Goal: Task Accomplishment & Management: Use online tool/utility

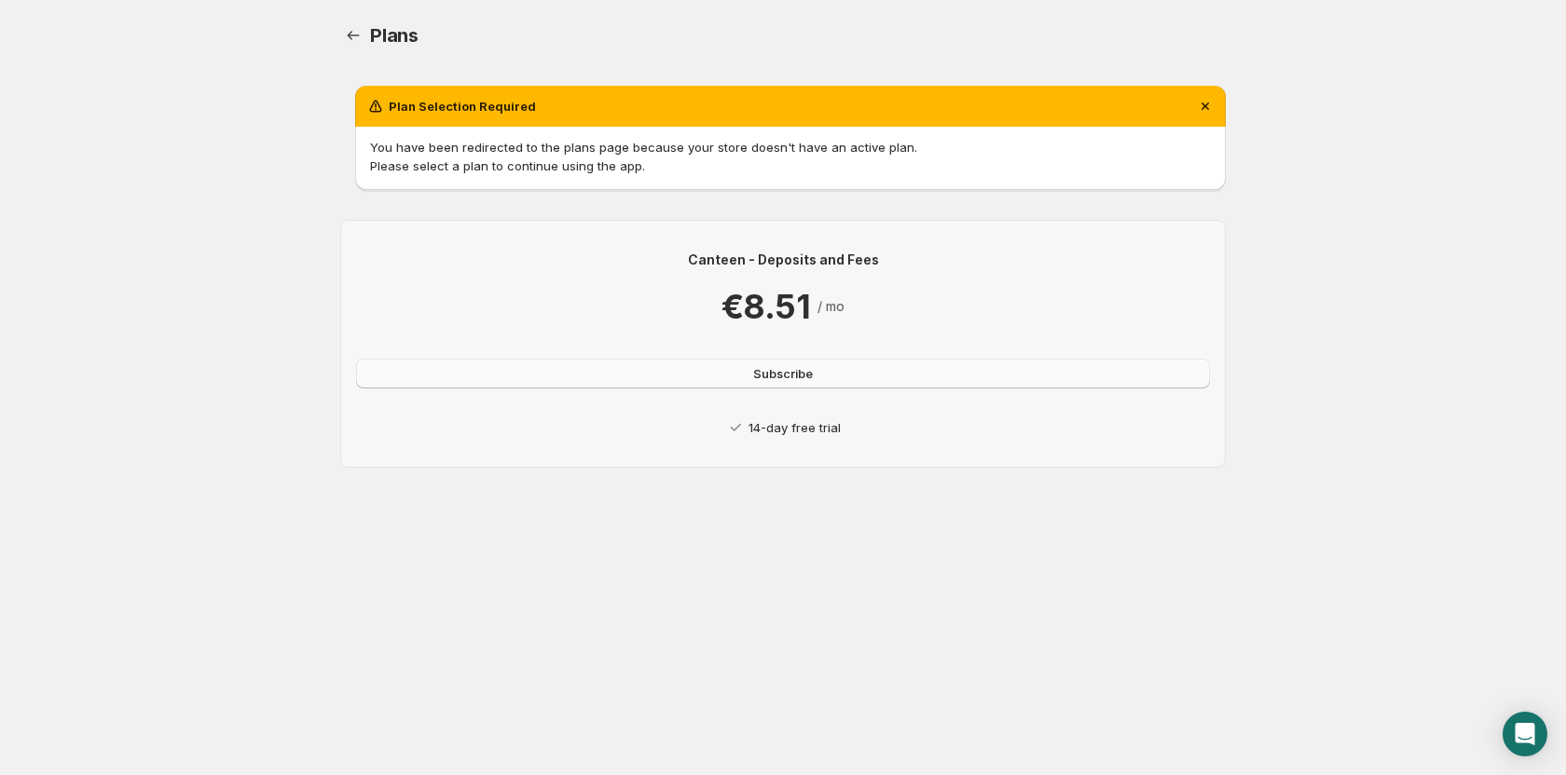
click at [844, 378] on button "Subscribe" at bounding box center [783, 374] width 854 height 30
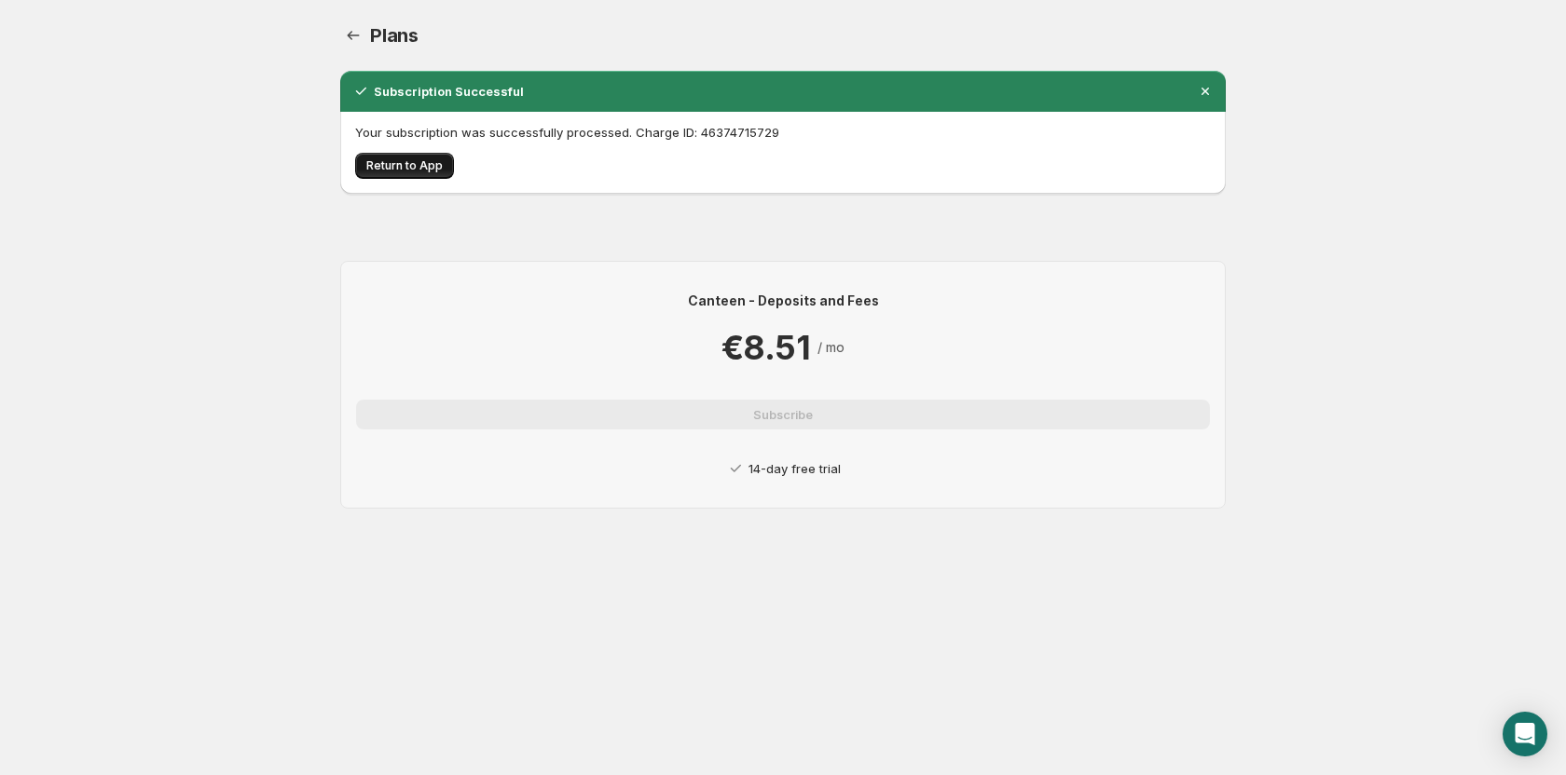
click at [431, 171] on span "Return to App" at bounding box center [404, 165] width 76 height 15
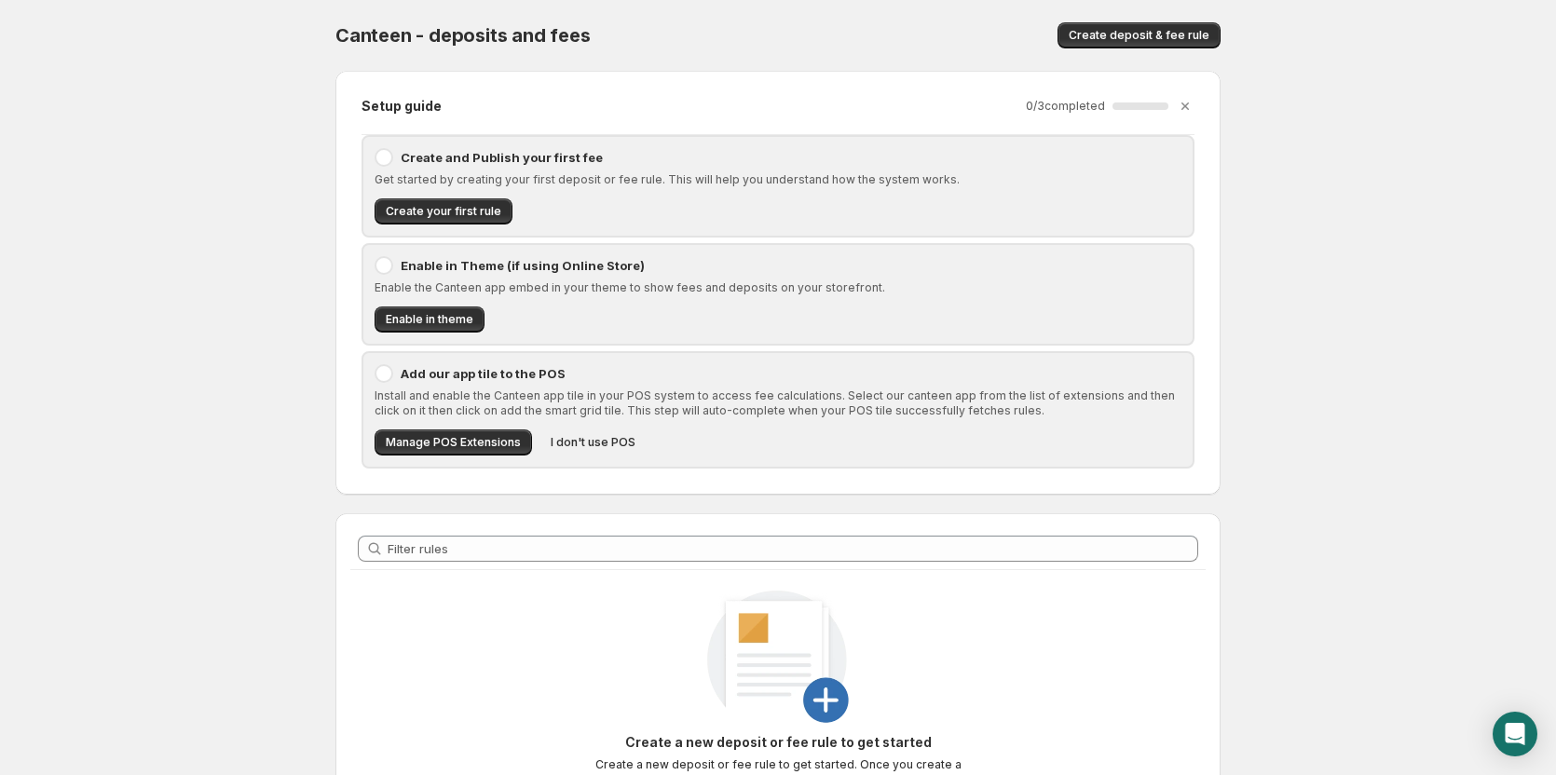
click at [410, 157] on p "Create and Publish your first fee" at bounding box center [791, 157] width 781 height 19
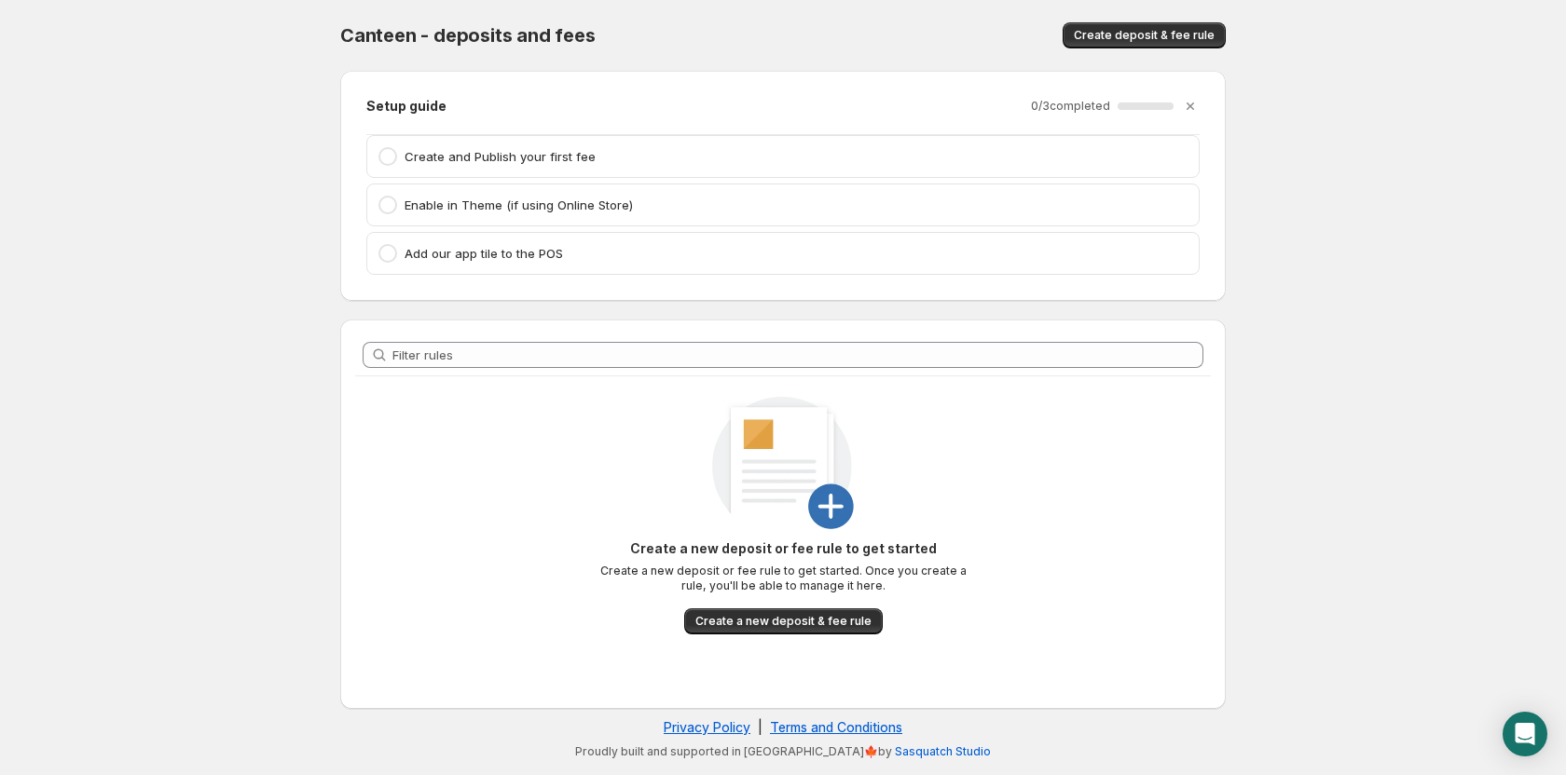
click at [517, 157] on p "Create and Publish your first fee" at bounding box center [795, 156] width 783 height 19
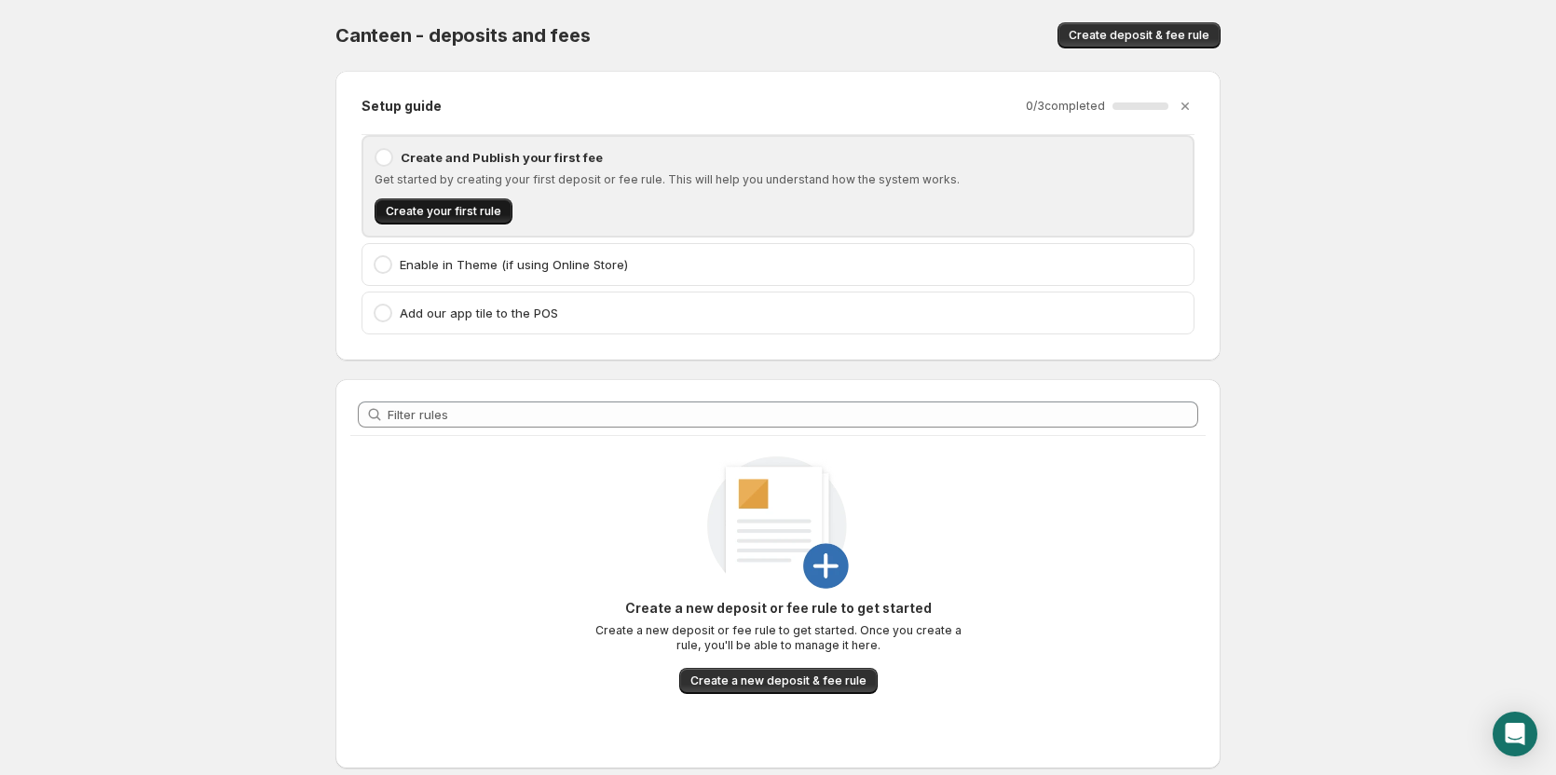
click at [466, 209] on span "Create your first rule" at bounding box center [444, 211] width 116 height 15
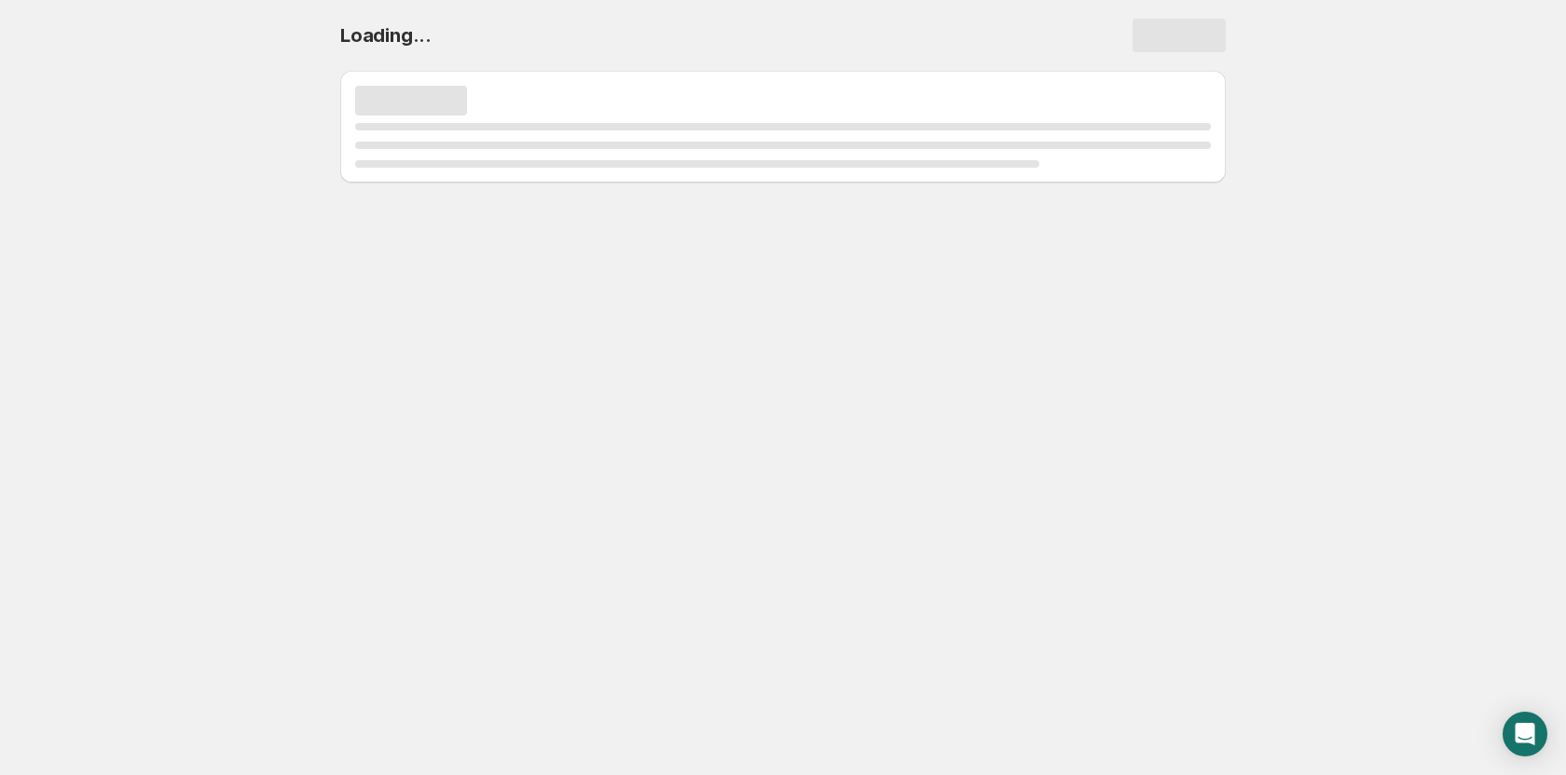
select select "deactive"
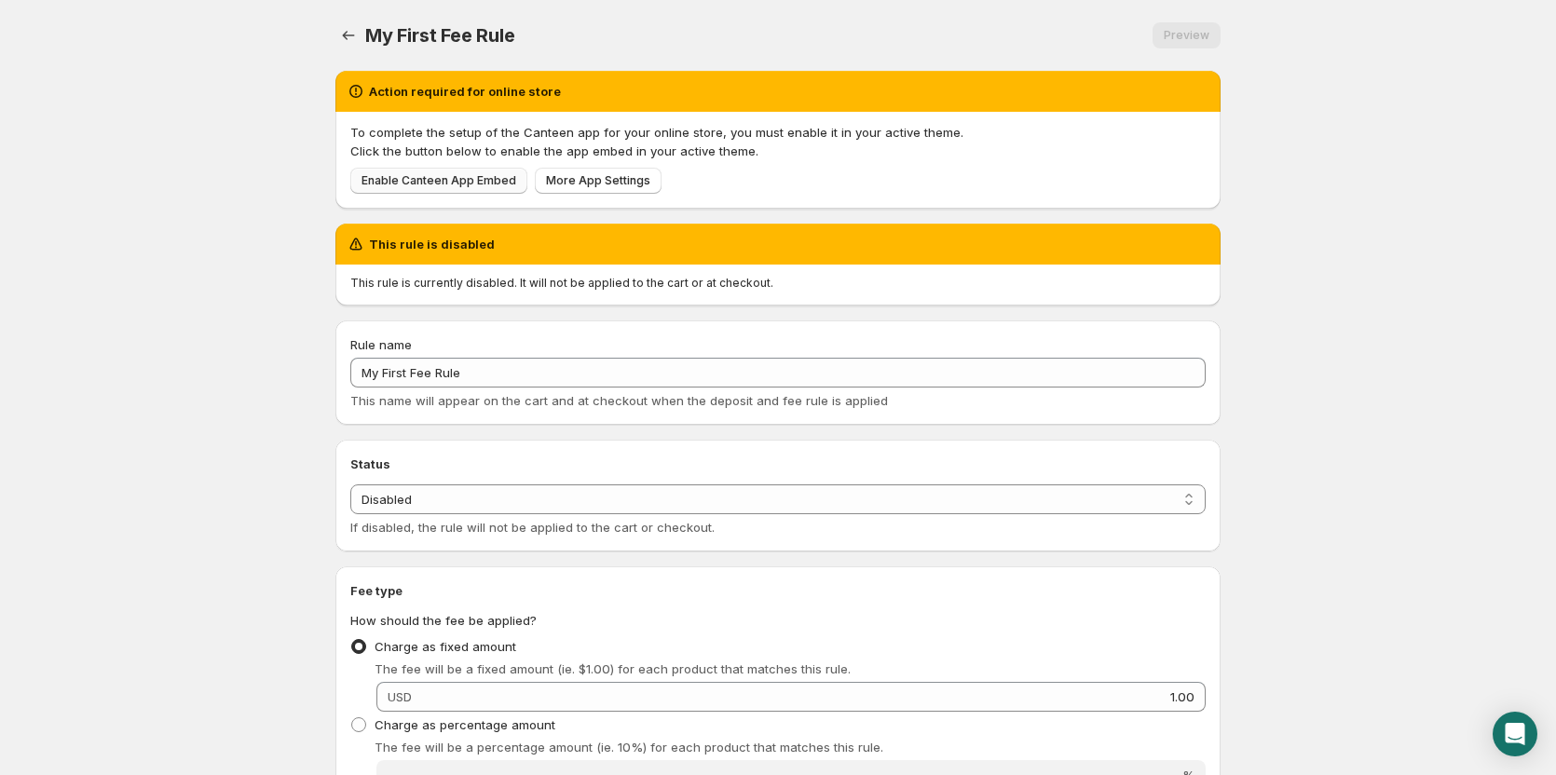
click at [456, 178] on span "Enable Canteen App Embed" at bounding box center [439, 180] width 155 height 15
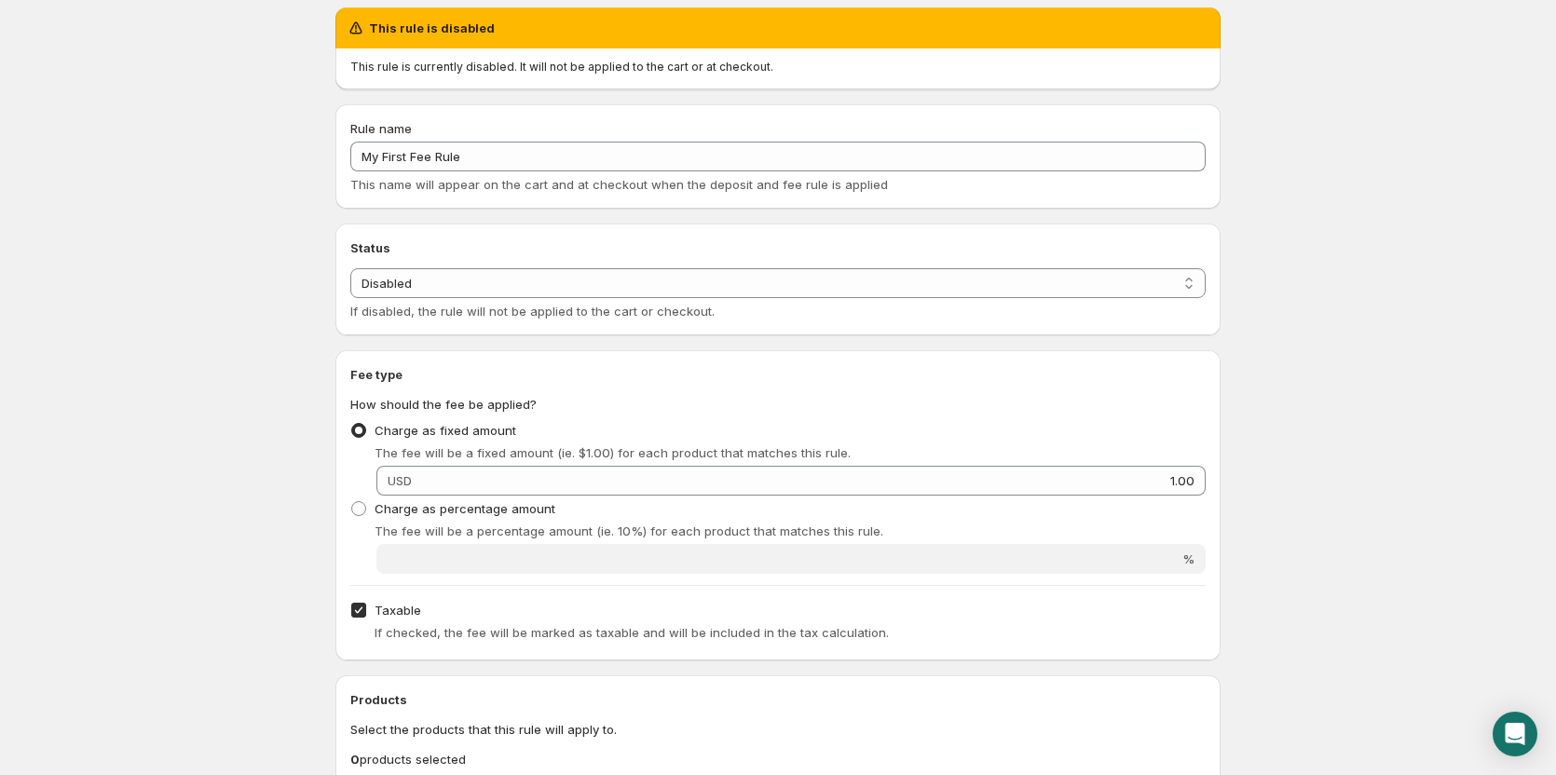
scroll to position [93, 0]
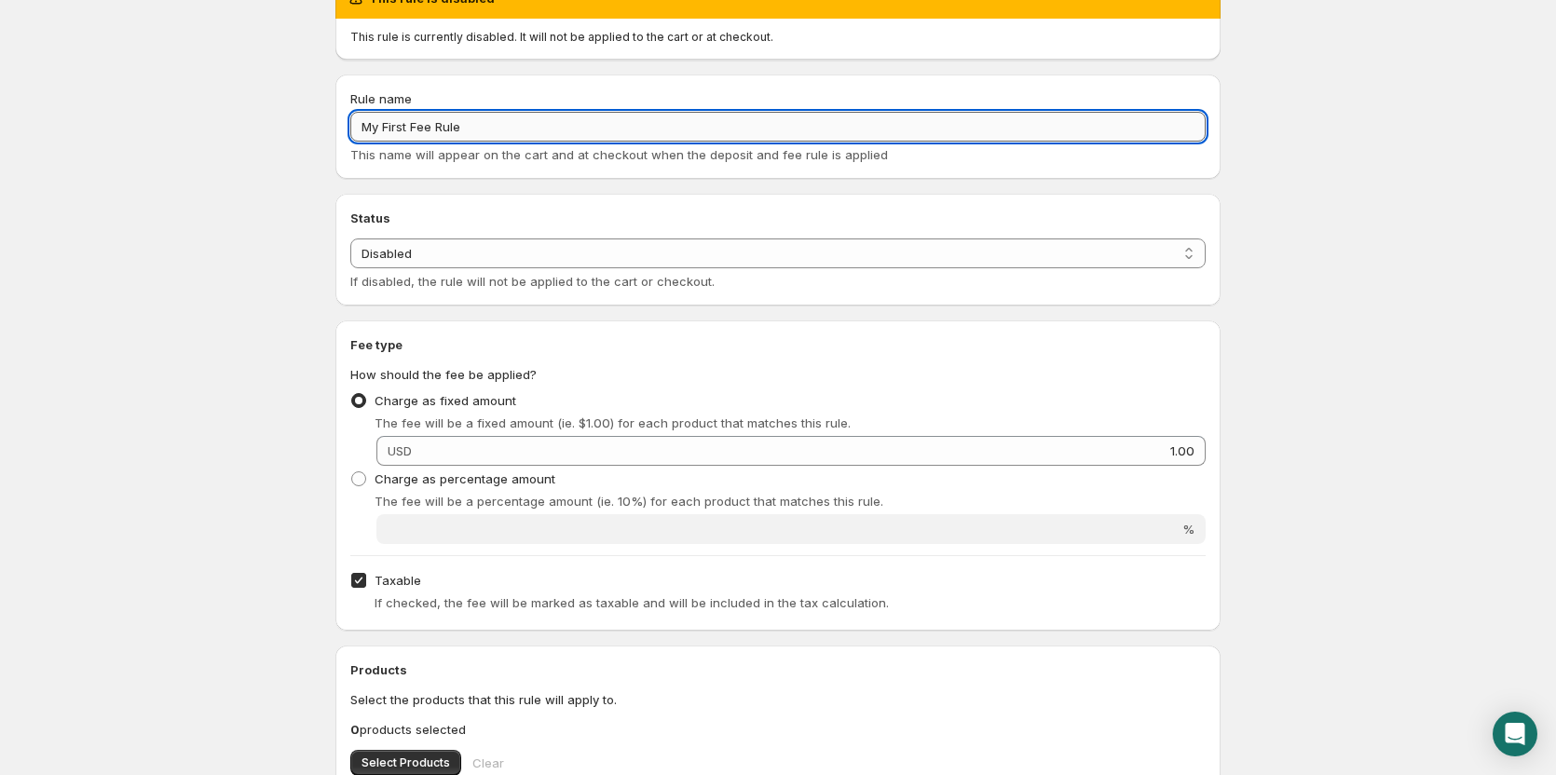
click at [485, 132] on input "My First Fee Rule" at bounding box center [778, 127] width 856 height 30
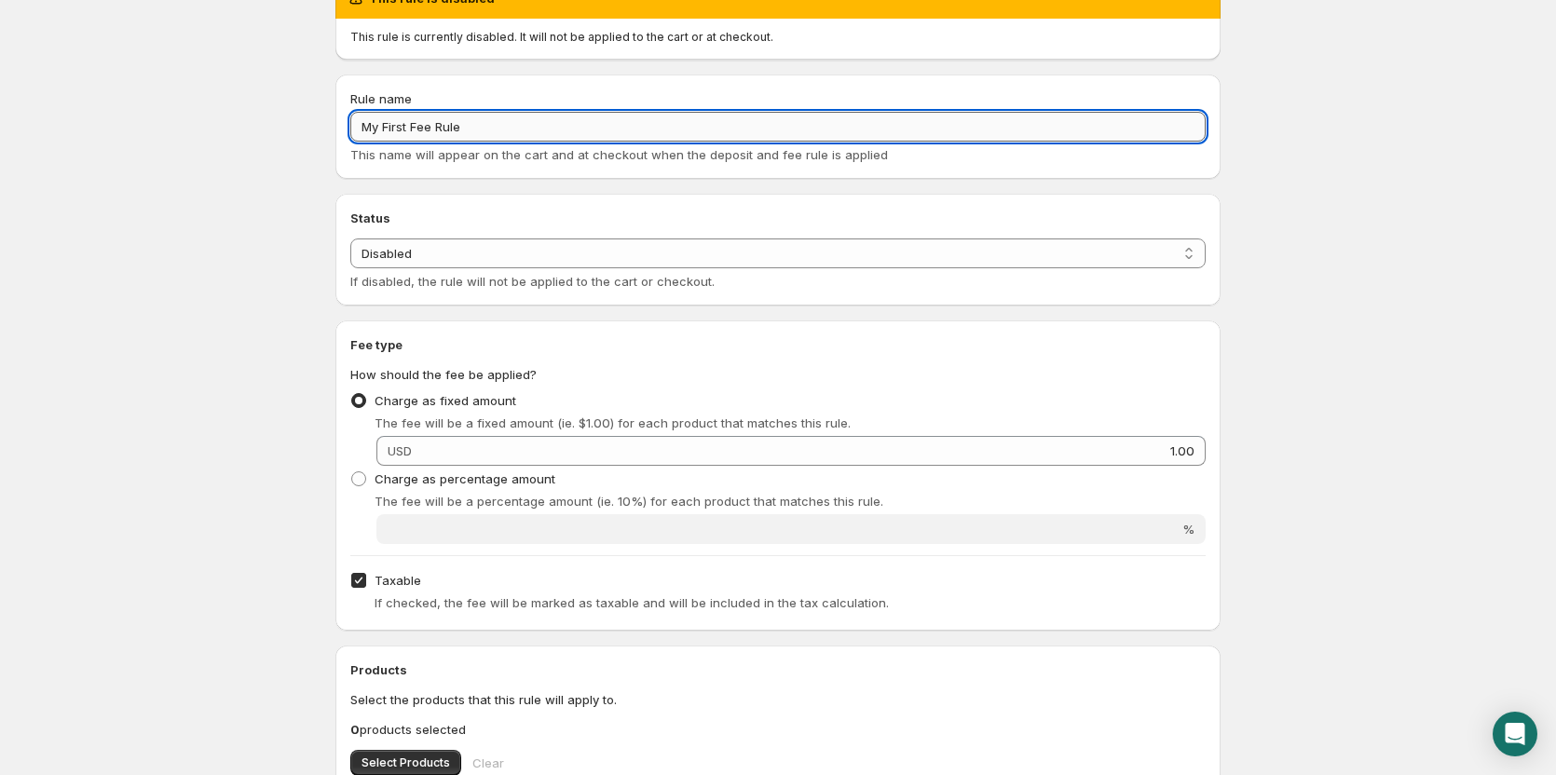
click at [485, 132] on input "My First Fee Rule" at bounding box center [778, 127] width 856 height 30
type input "Digital Processing Fee"
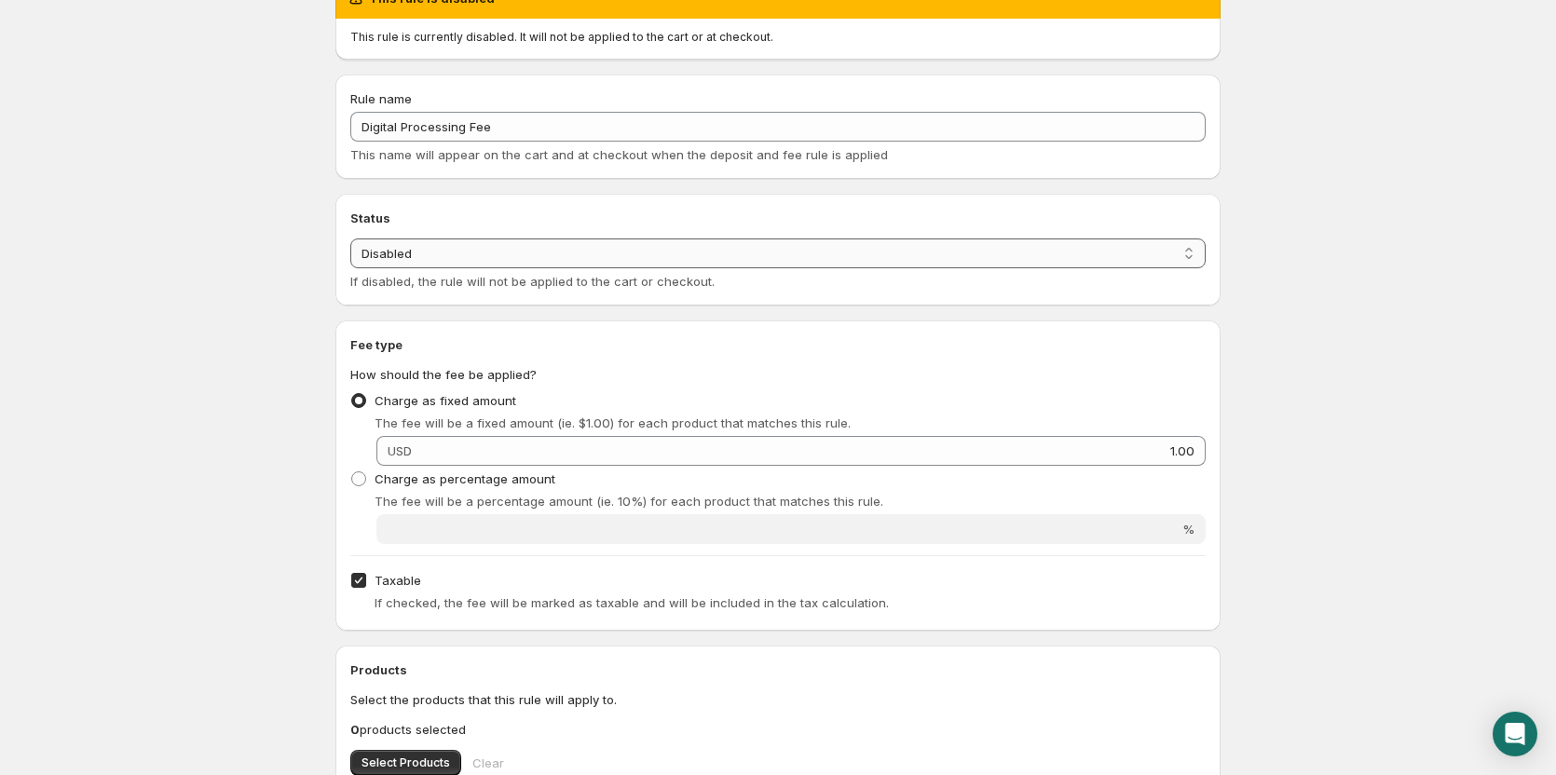
click at [457, 251] on select "Enabled Disabled" at bounding box center [778, 254] width 856 height 30
select select "active"
click at [350, 239] on select "Enabled Disabled" at bounding box center [778, 254] width 856 height 30
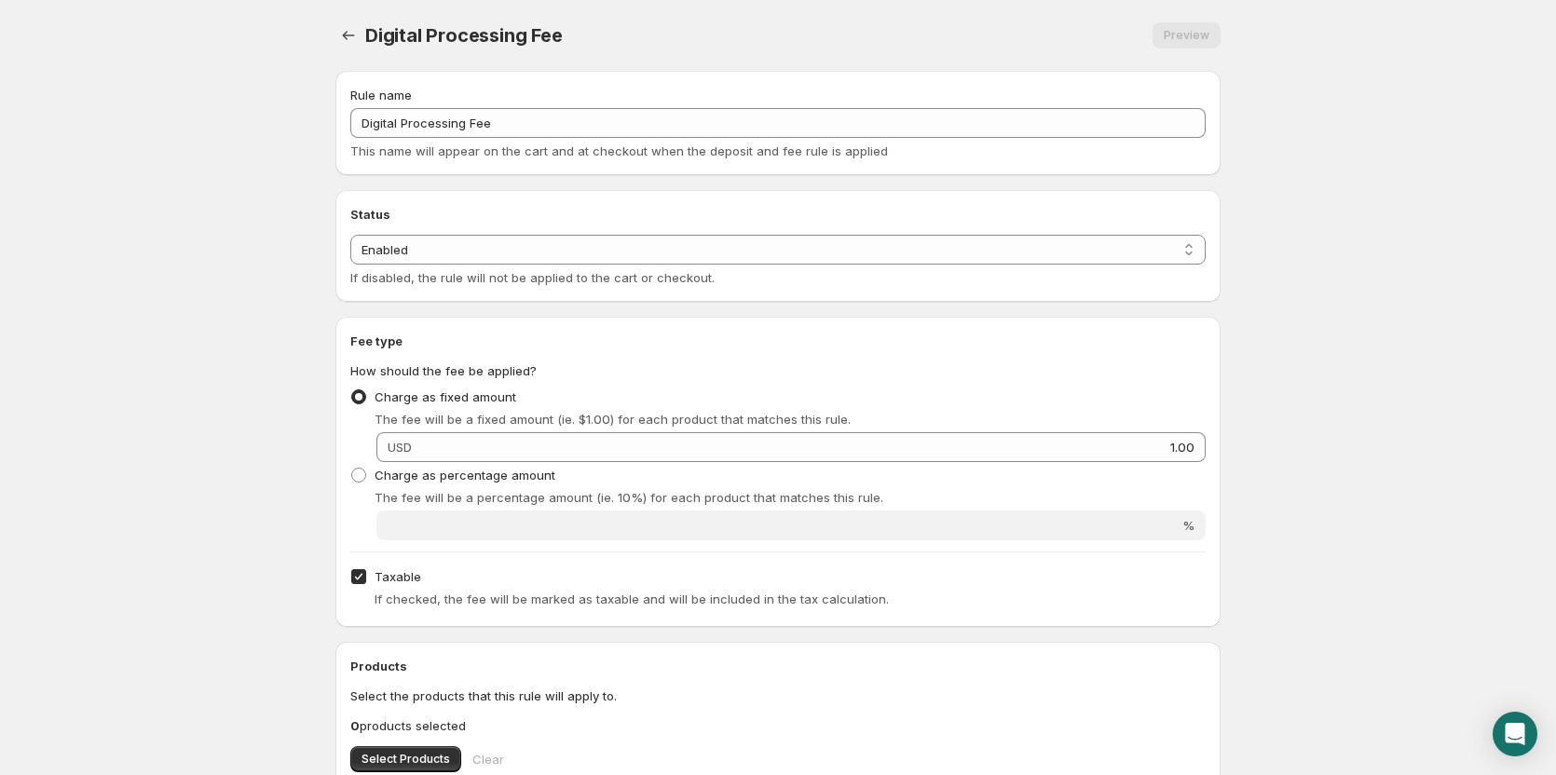
click at [459, 299] on div "Status Status Enabled Disabled Enabled If disabled, the rule will not be applie…" at bounding box center [777, 246] width 885 height 112
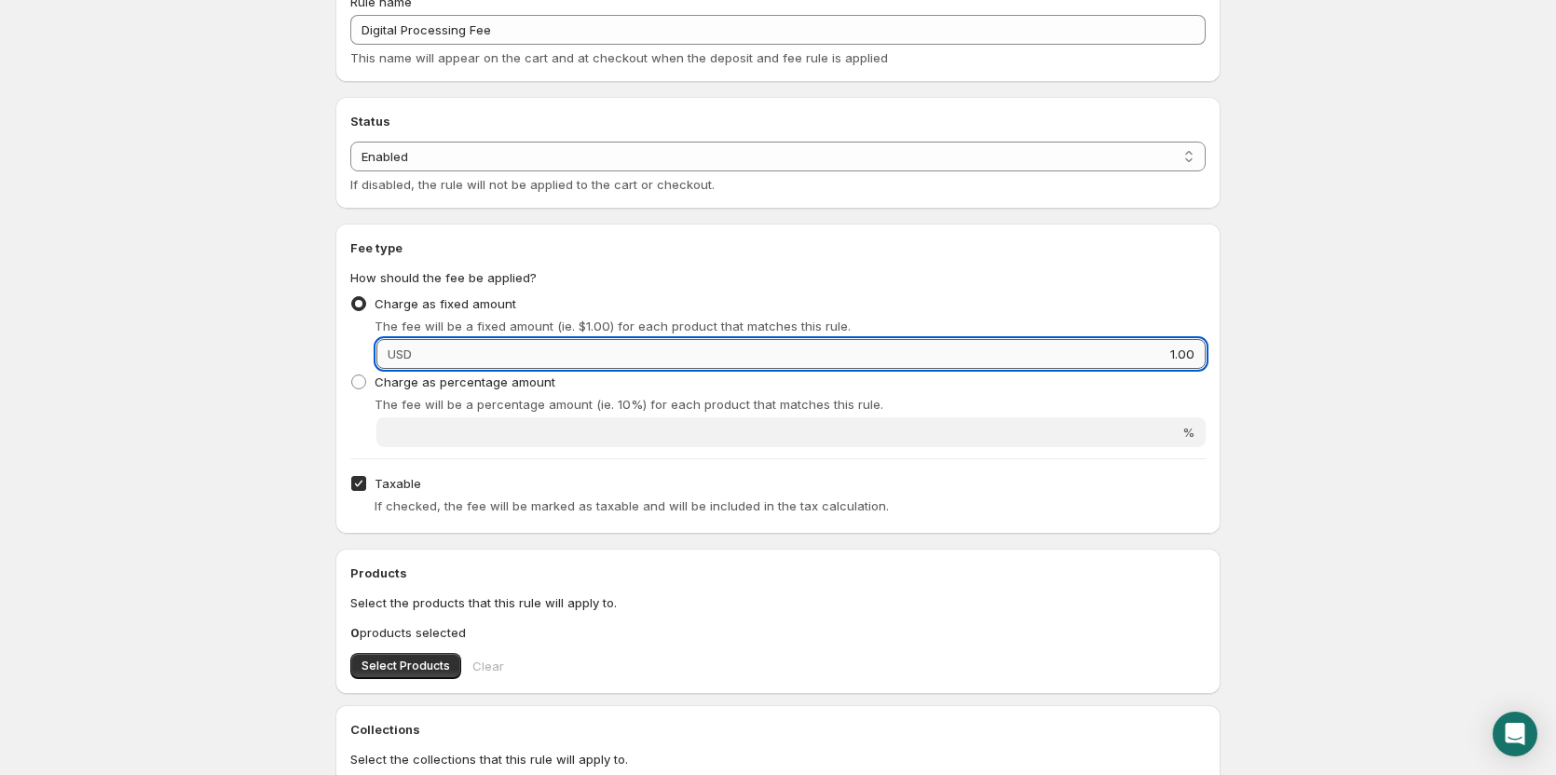
click at [1173, 348] on input "1.00" at bounding box center [812, 354] width 788 height 30
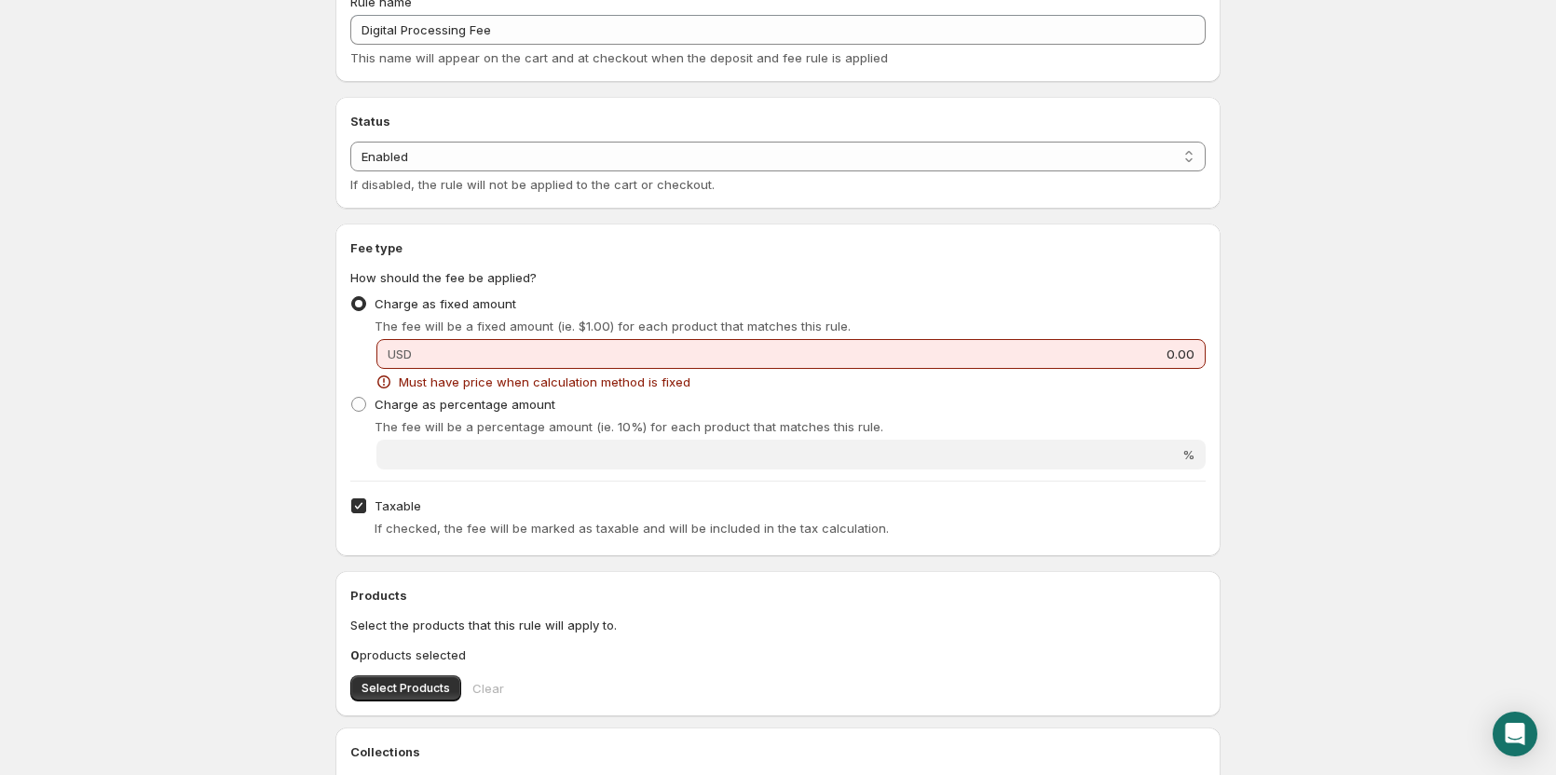
click at [1071, 294] on div "Charge as fixed amount The fee will be a fixed amount (ie. $1.00) for each prod…" at bounding box center [778, 313] width 856 height 45
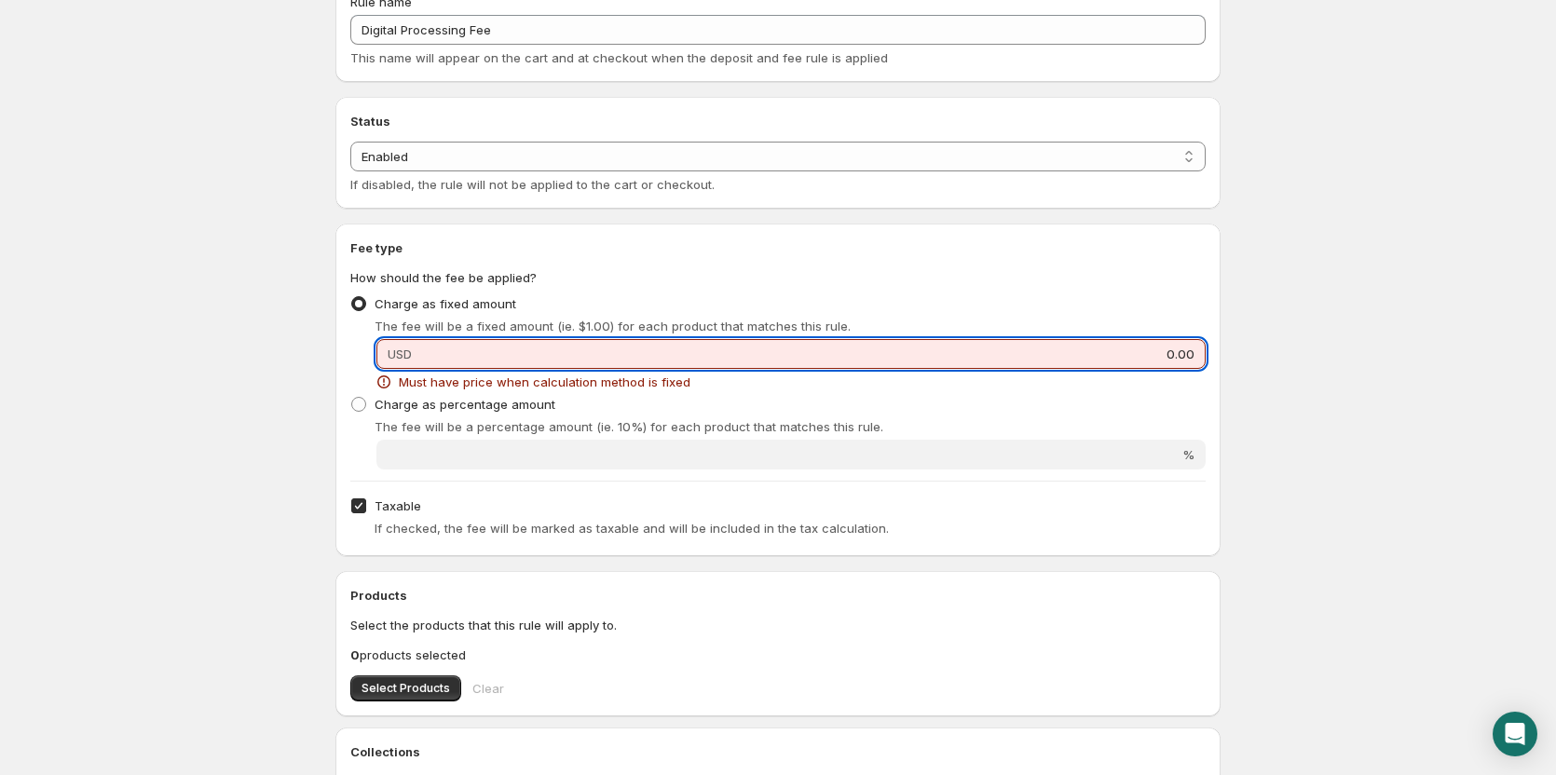
click at [1174, 357] on input "0.00" at bounding box center [812, 354] width 788 height 30
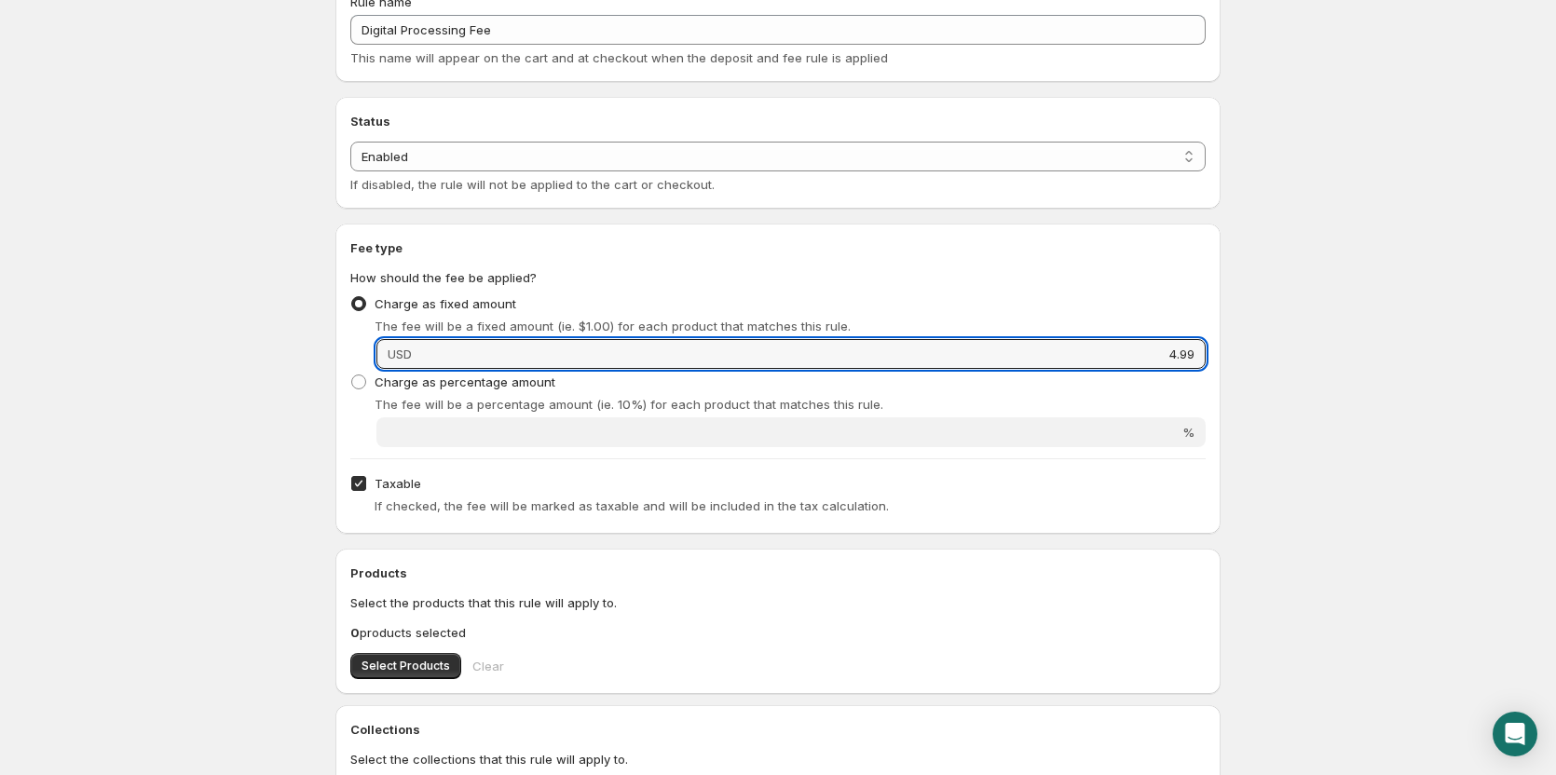
type input "4.99"
click at [1070, 298] on div "Charge as fixed amount The fee will be a fixed amount (ie. $1.00) for each prod…" at bounding box center [778, 313] width 856 height 45
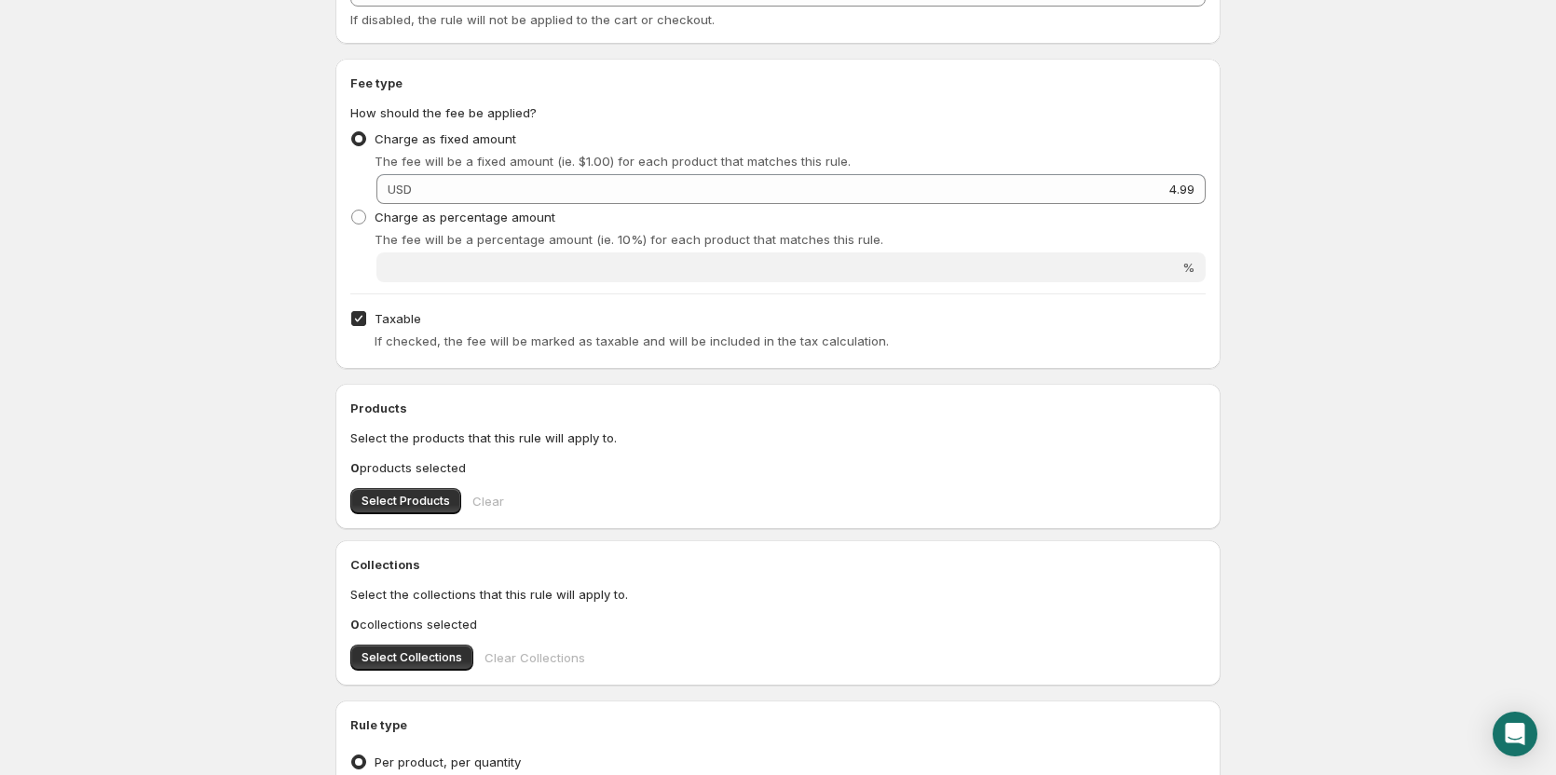
scroll to position [280, 0]
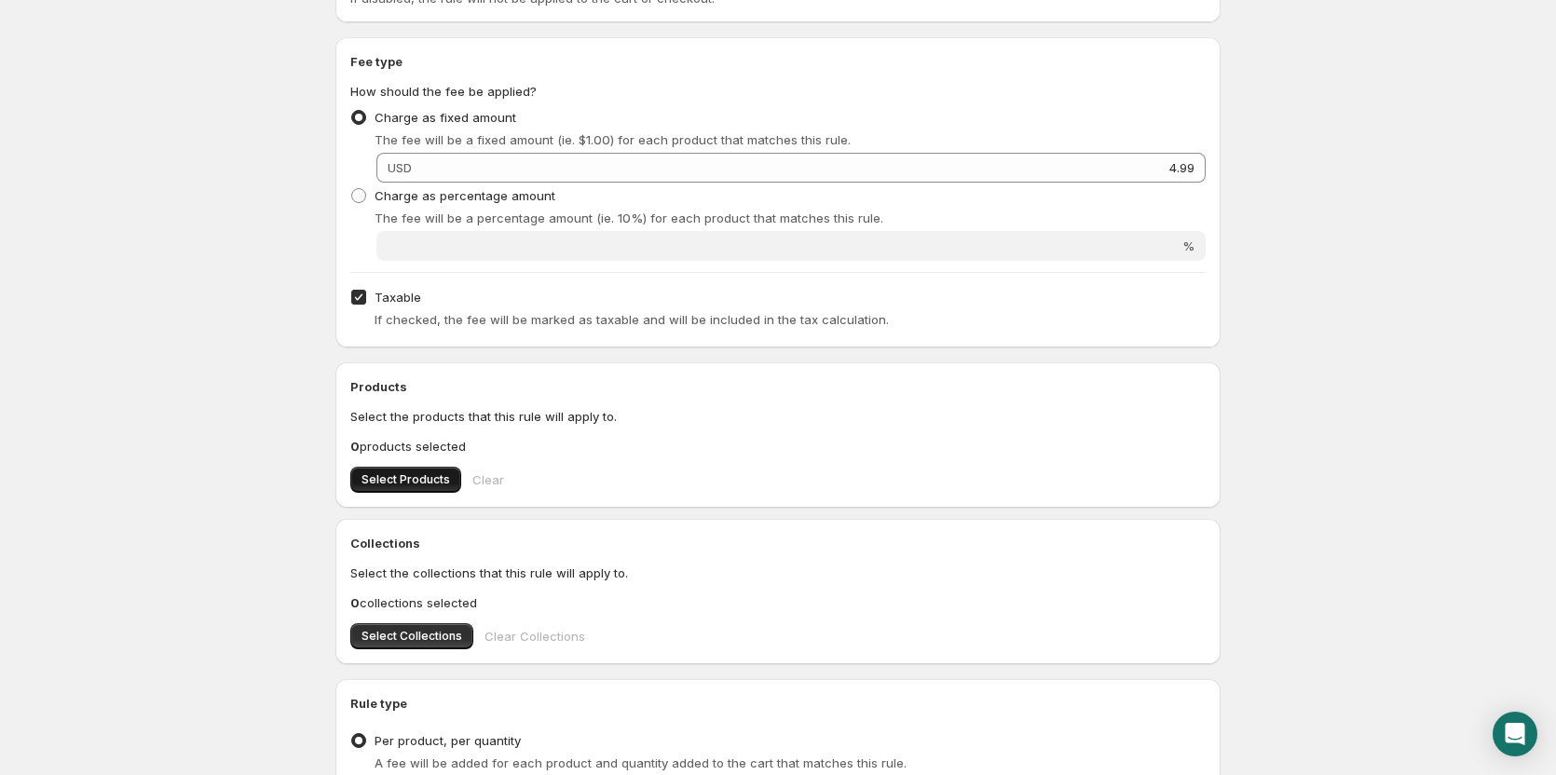
click at [422, 486] on span "Select Products" at bounding box center [406, 479] width 89 height 15
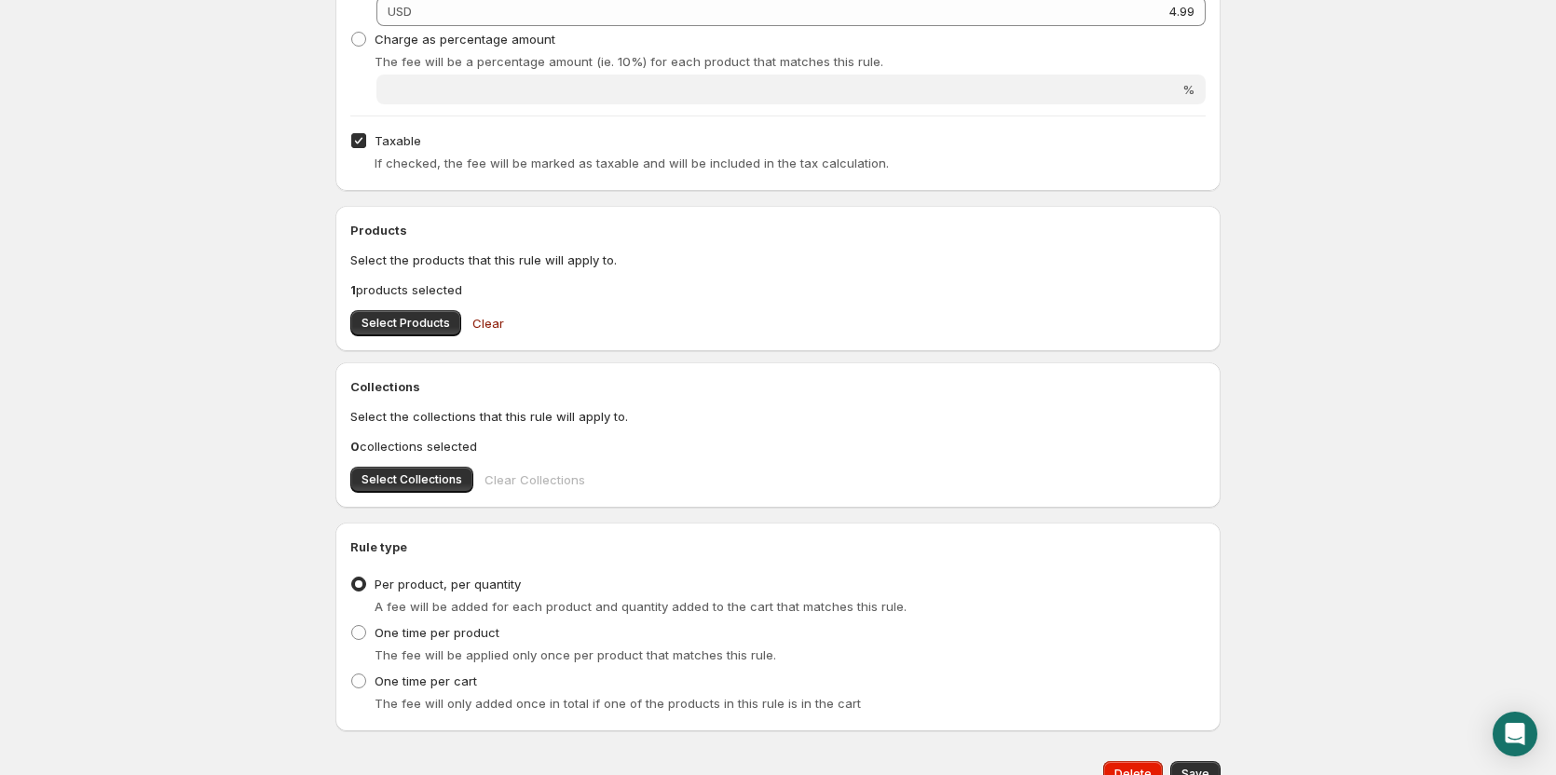
scroll to position [466, 0]
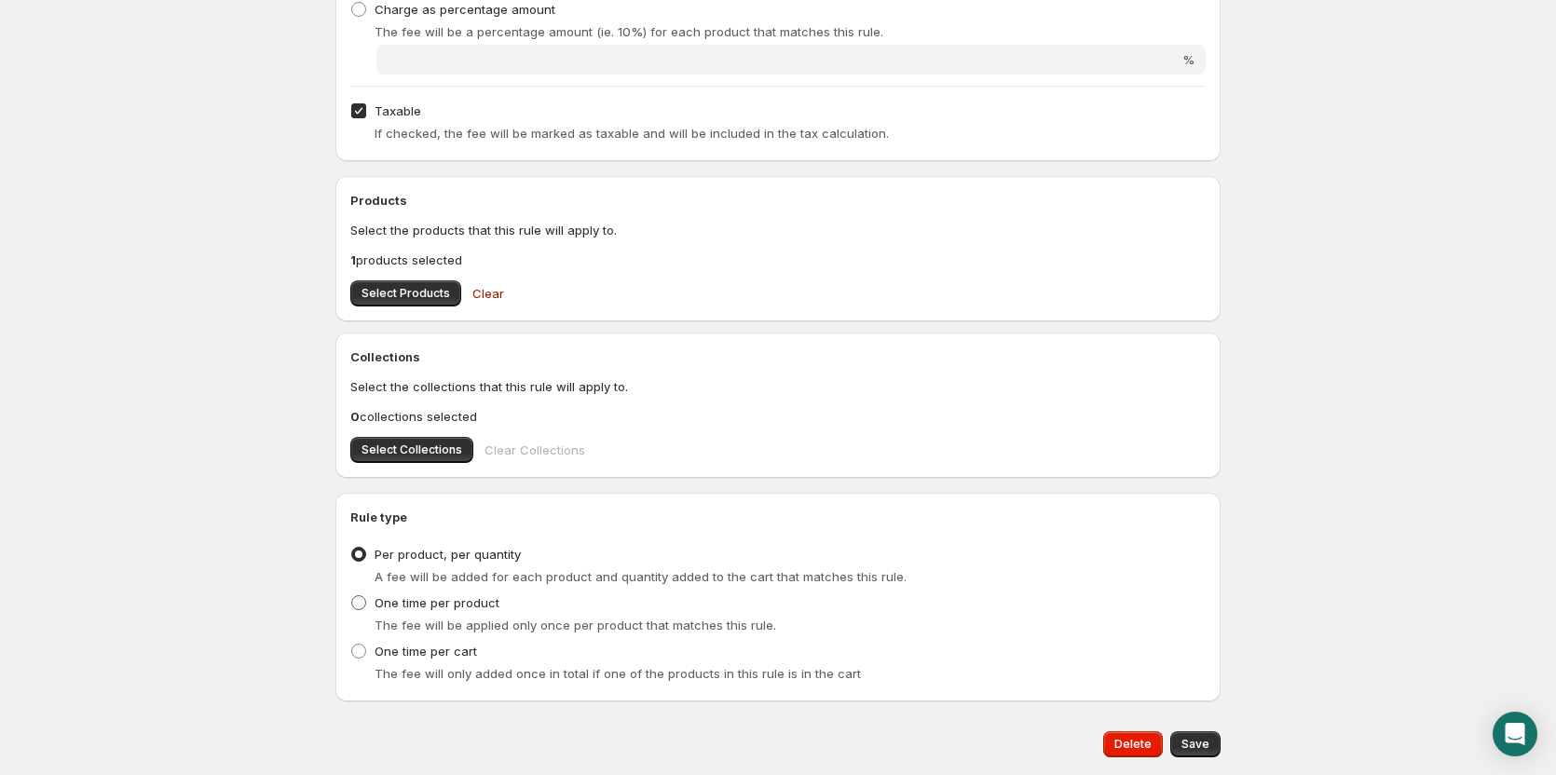
click at [394, 611] on span "One time per product" at bounding box center [437, 603] width 125 height 19
click at [352, 596] on input "One time per product" at bounding box center [351, 596] width 1 height 1
radio input "true"
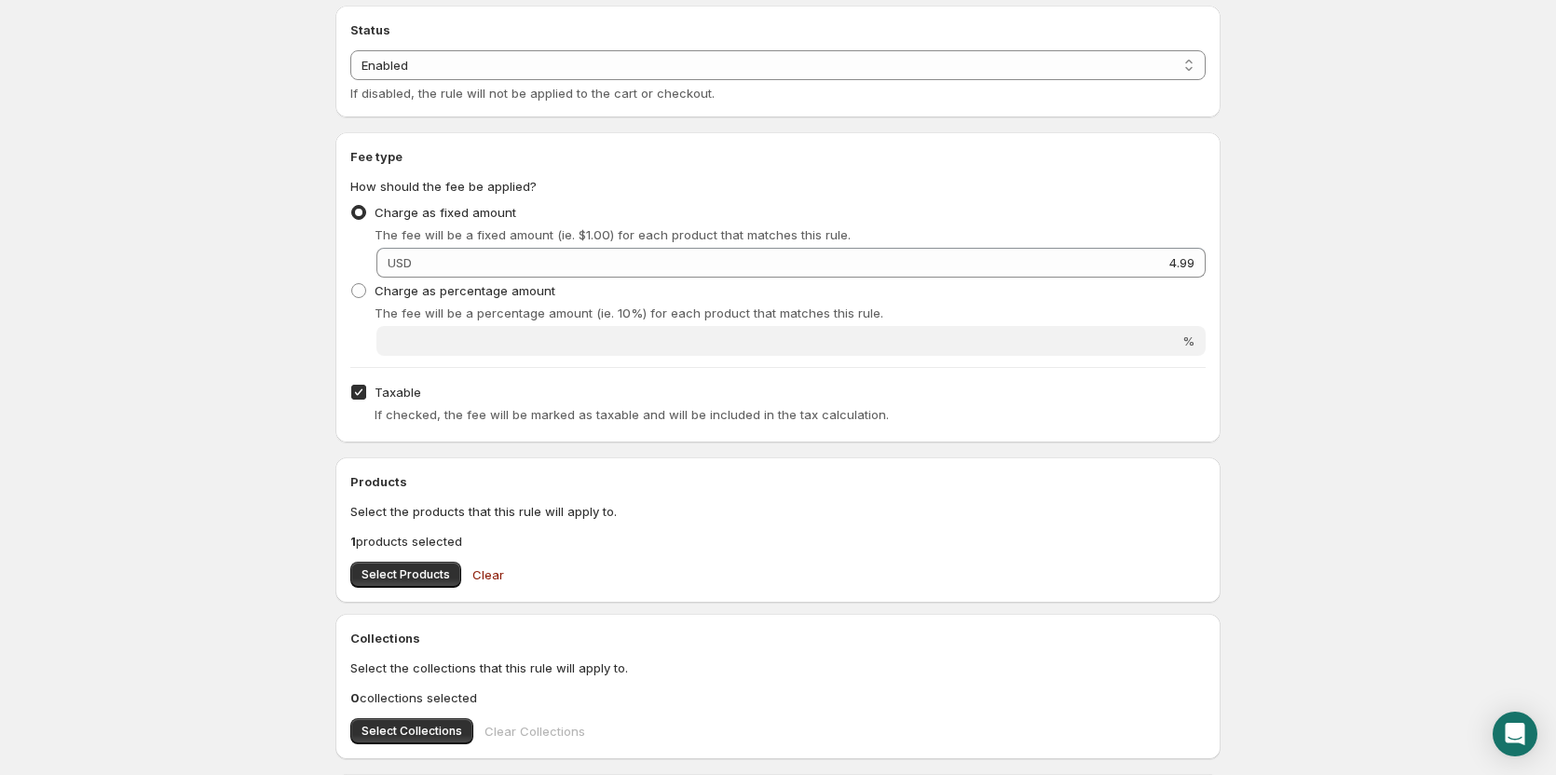
scroll to position [186, 0]
click at [356, 390] on input "Taxable" at bounding box center [358, 390] width 15 height 15
checkbox input "false"
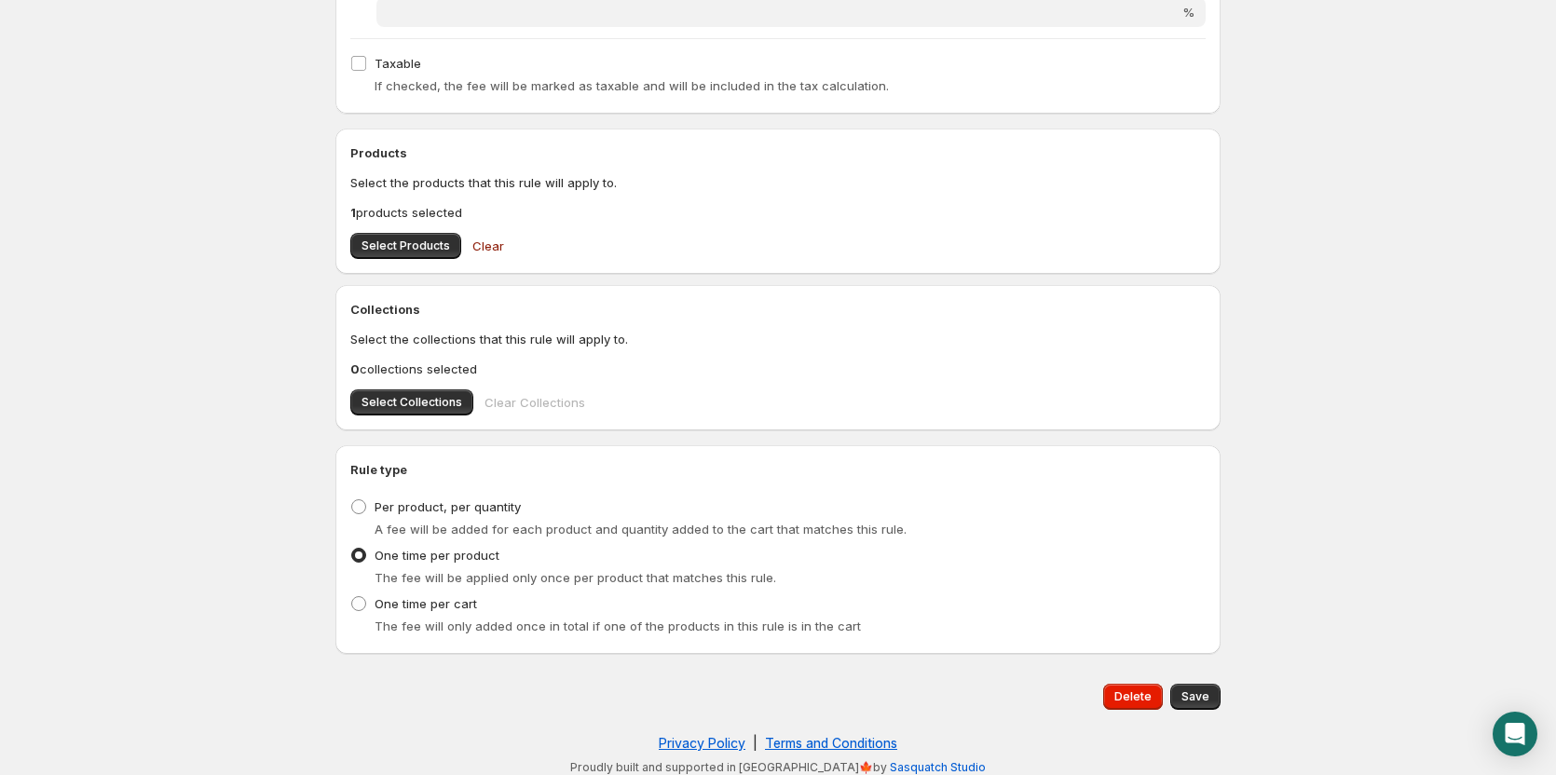
scroll to position [523, 0]
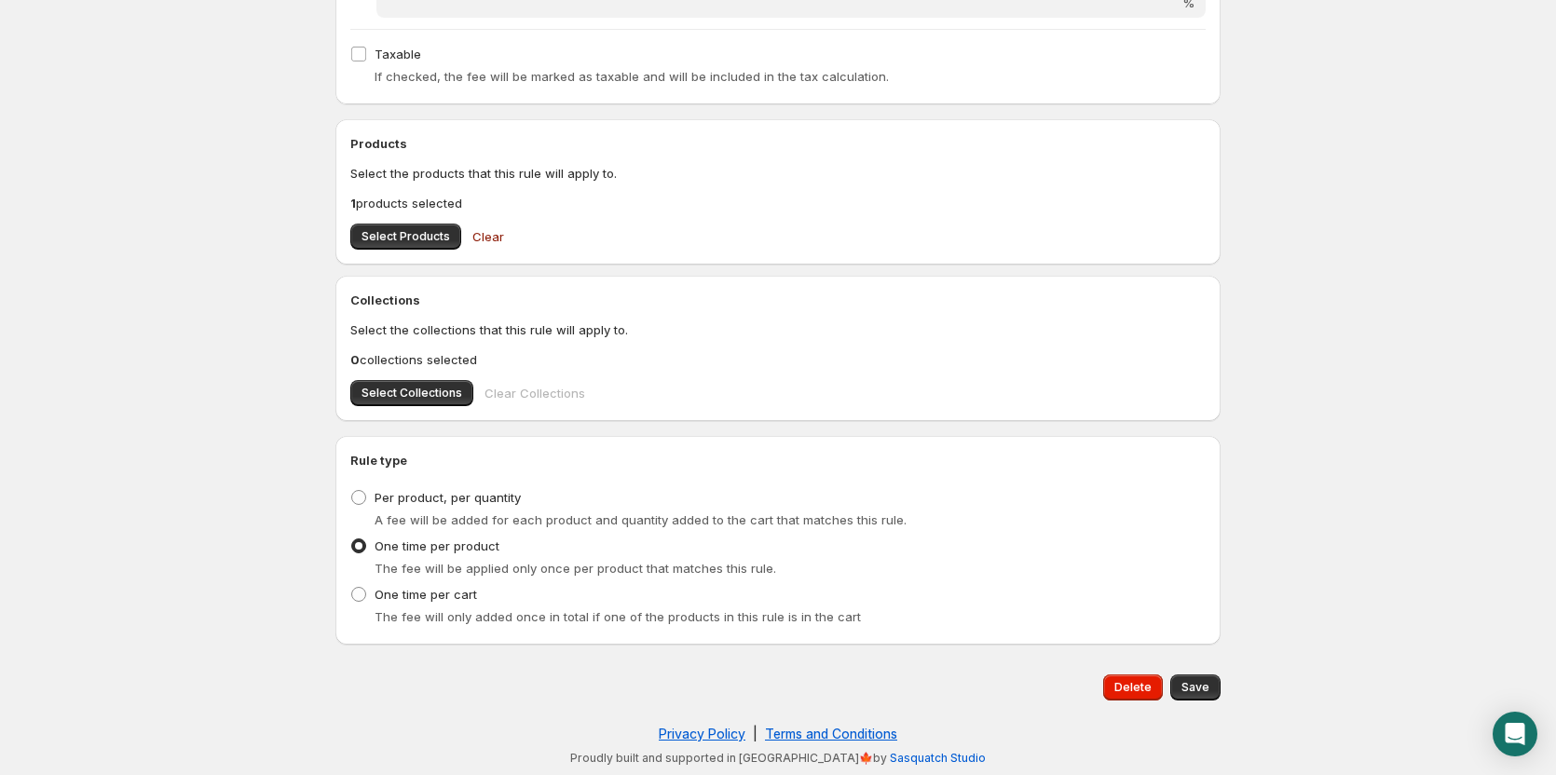
click at [1212, 681] on button "Save" at bounding box center [1196, 688] width 50 height 26
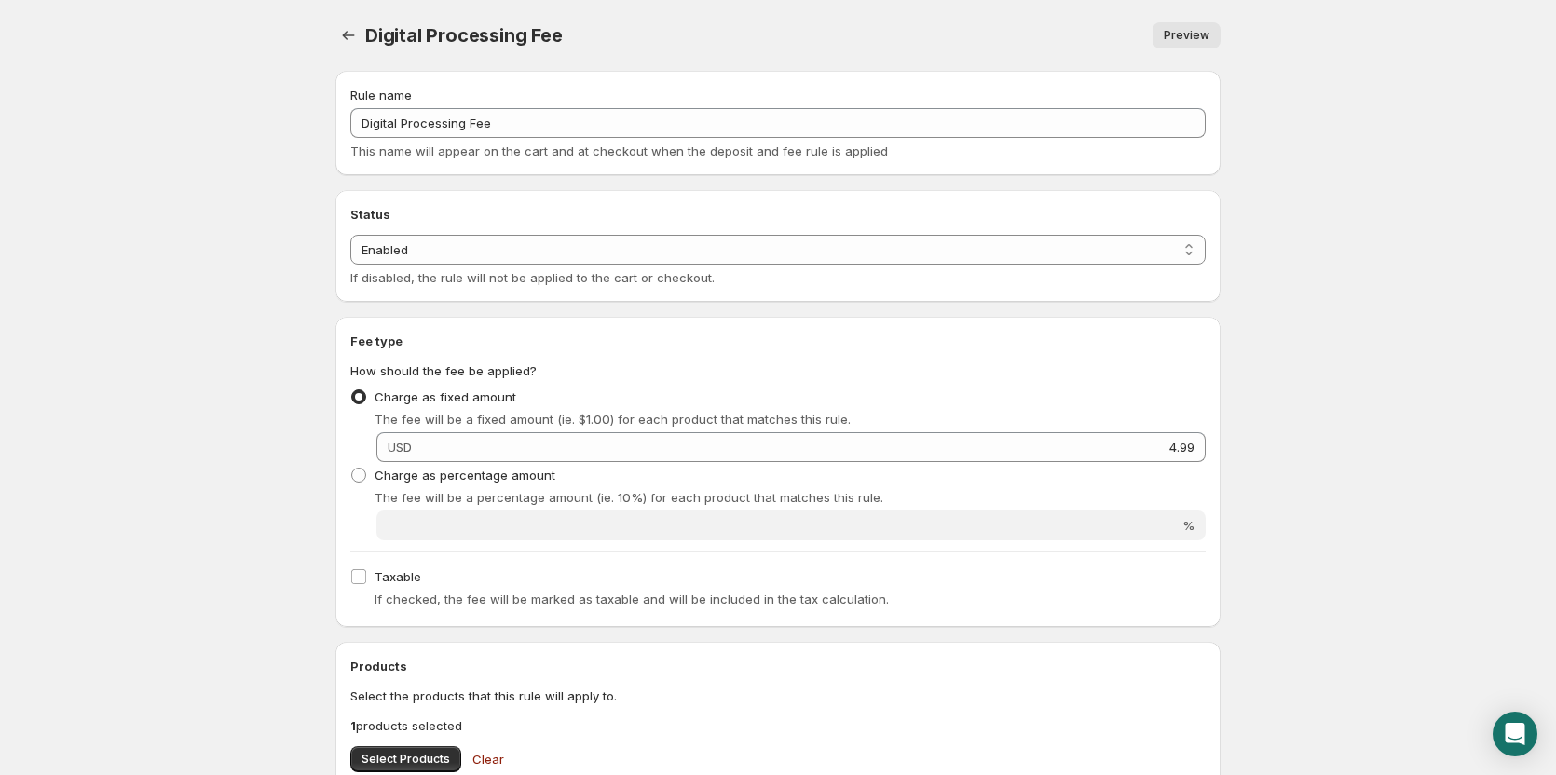
click at [1187, 37] on span "Preview" at bounding box center [1187, 35] width 46 height 15
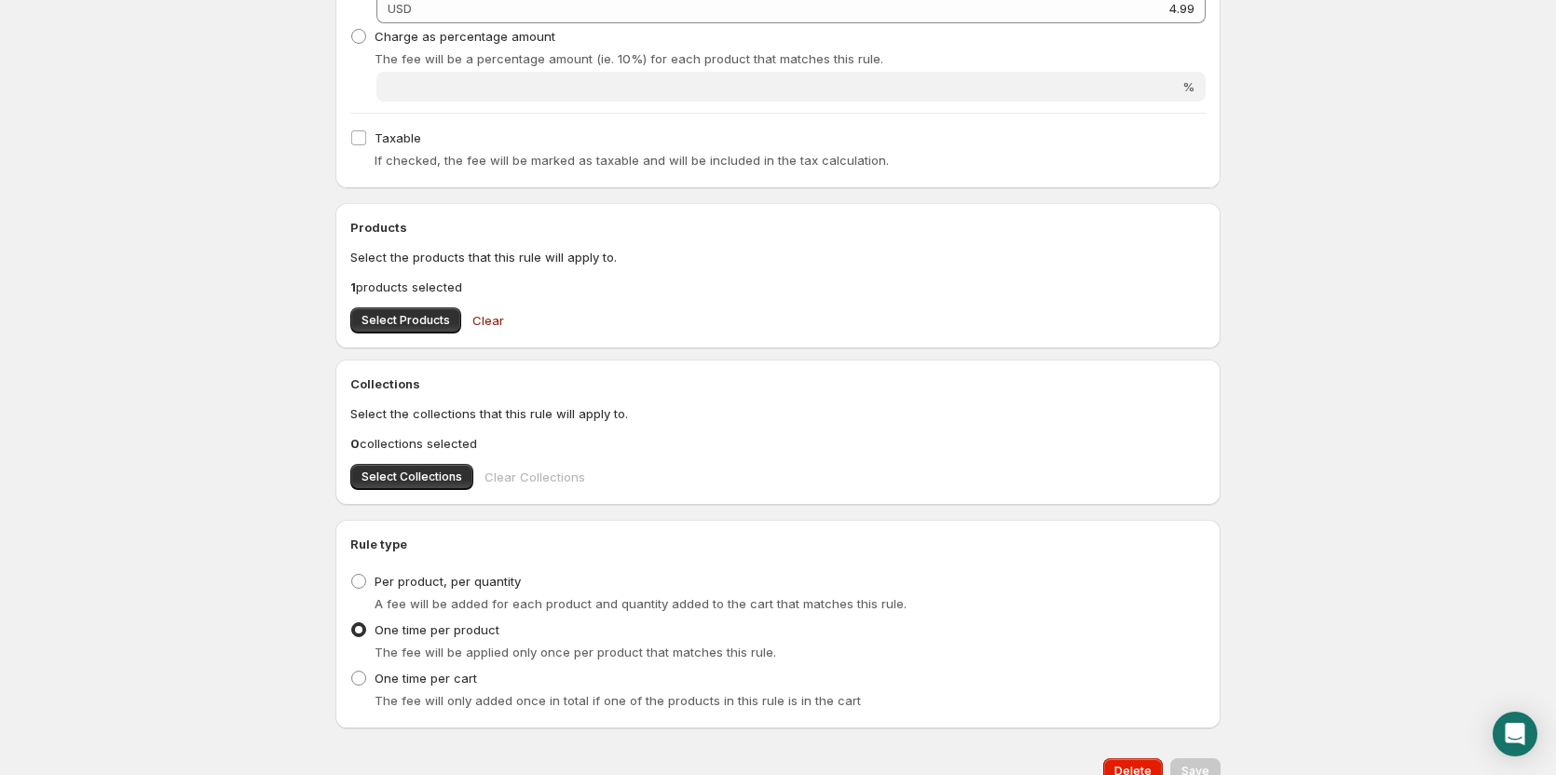
scroll to position [466, 0]
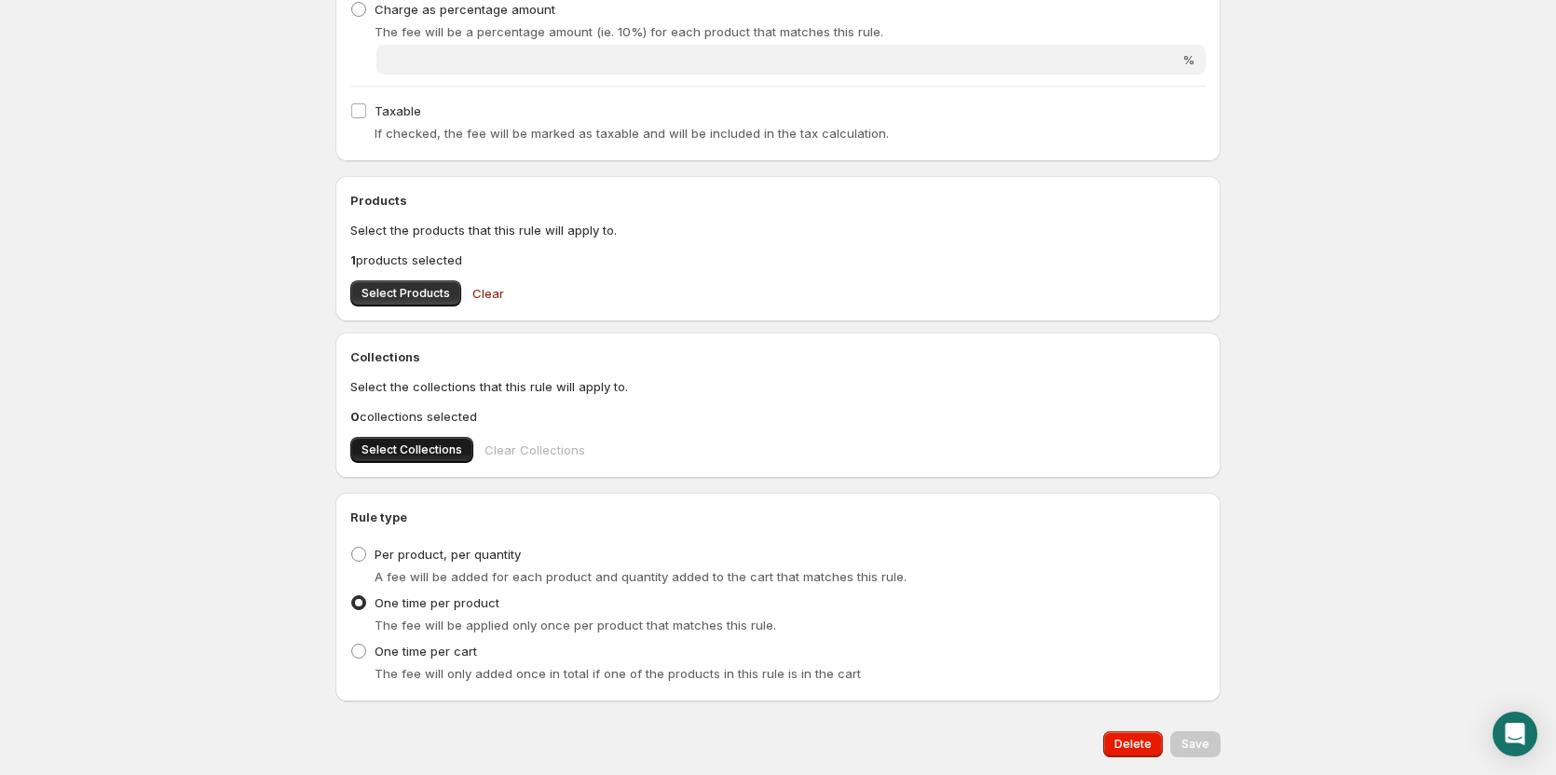
click at [409, 448] on span "Select Collections" at bounding box center [412, 450] width 101 height 15
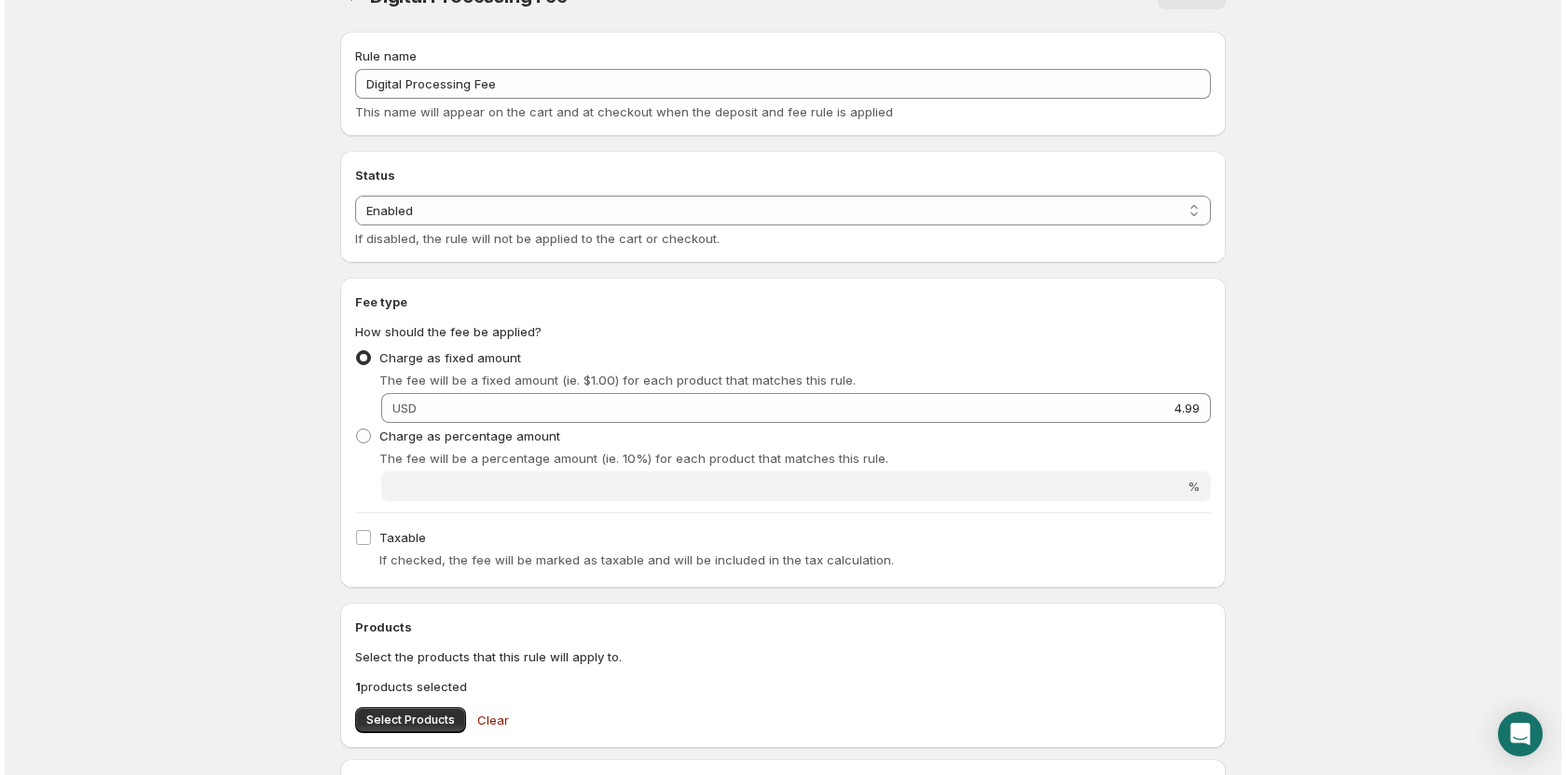
scroll to position [0, 0]
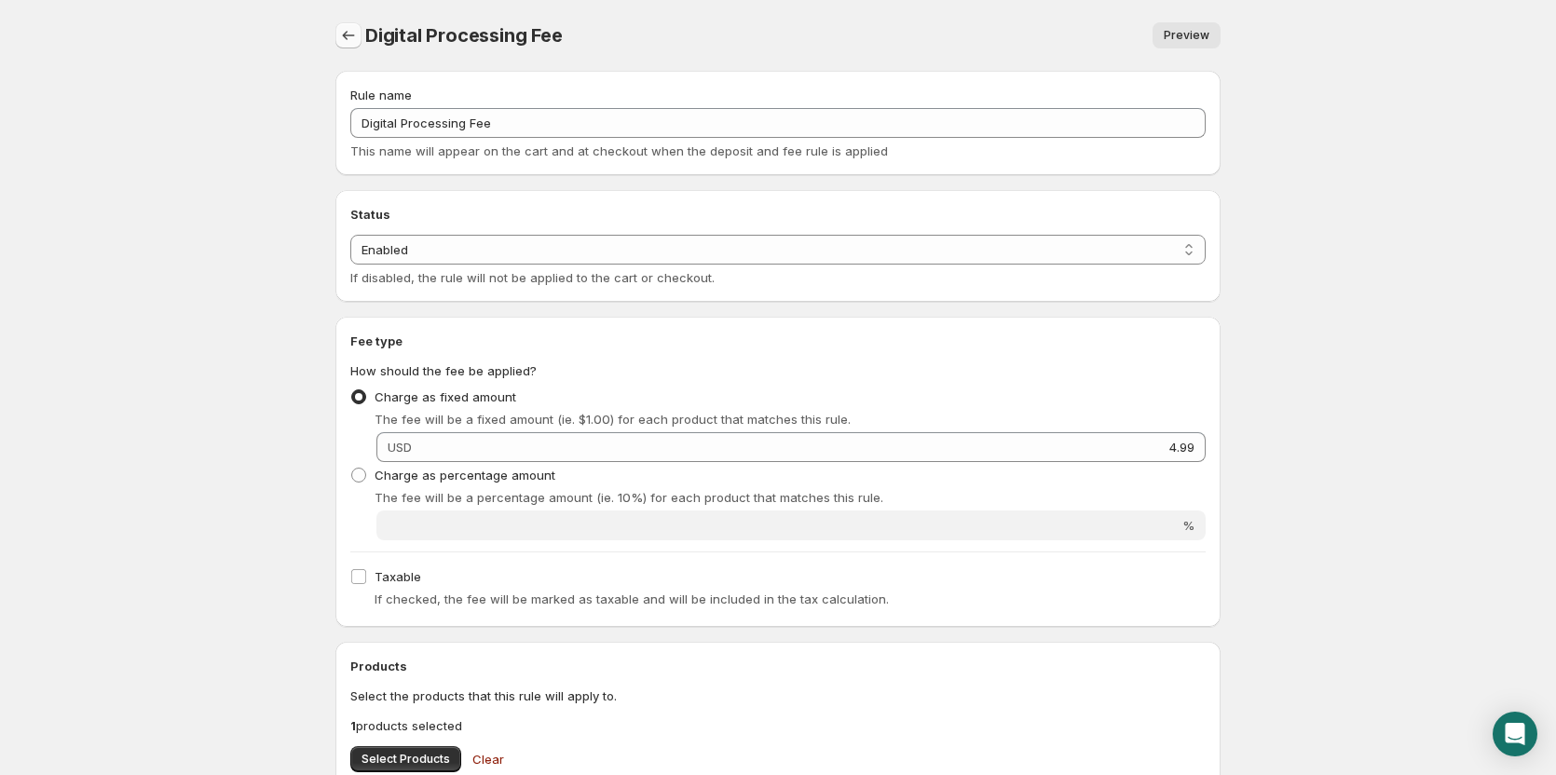
click at [346, 37] on icon "Settings" at bounding box center [348, 35] width 19 height 19
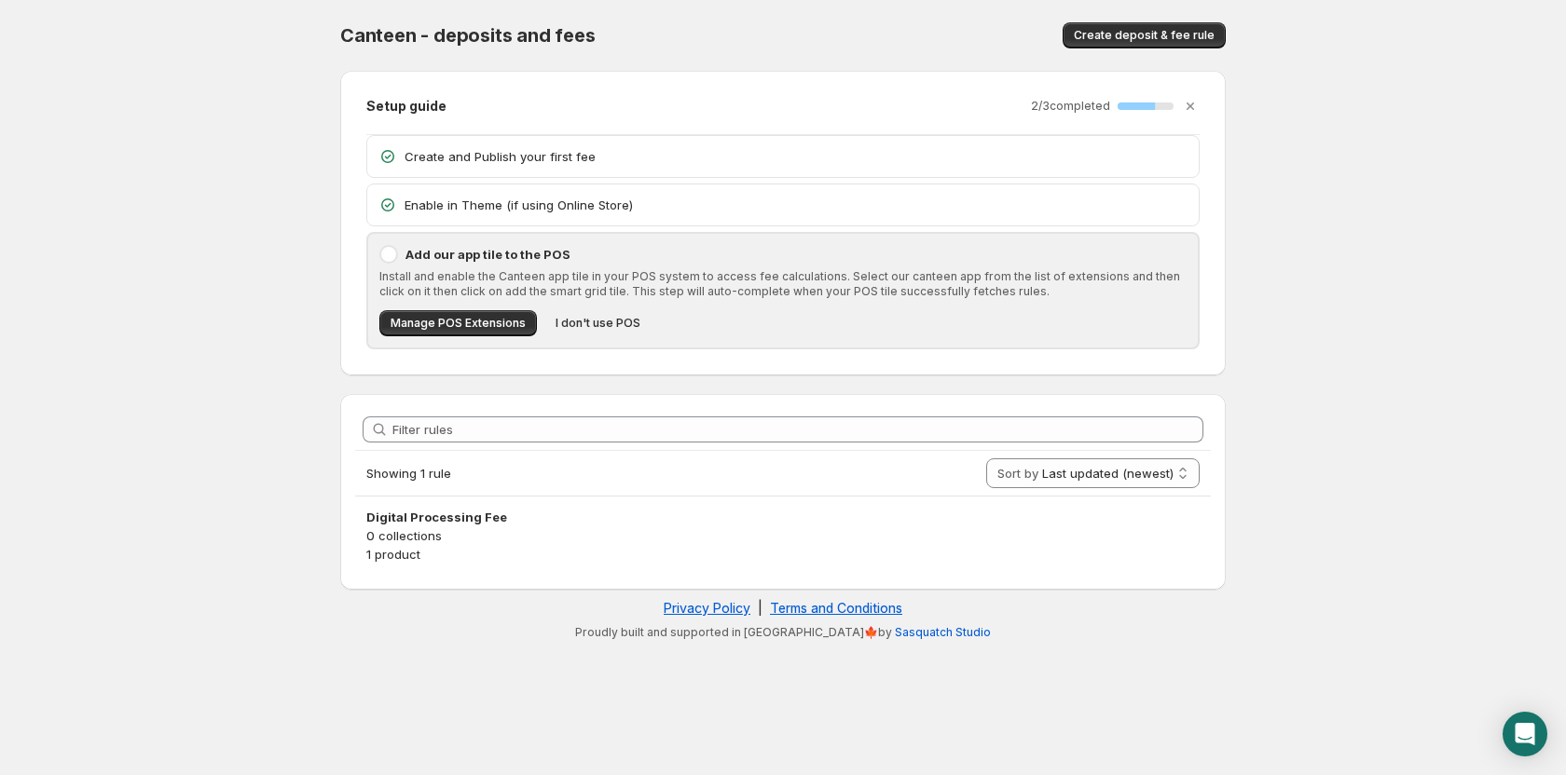
click at [1276, 130] on body "Home Help Canteen - deposits and fees. This page is ready Canteen - deposits an…" at bounding box center [783, 387] width 1566 height 775
click at [879, 610] on link "Terms and Conditions" at bounding box center [836, 608] width 132 height 16
